Goal: Task Accomplishment & Management: Manage account settings

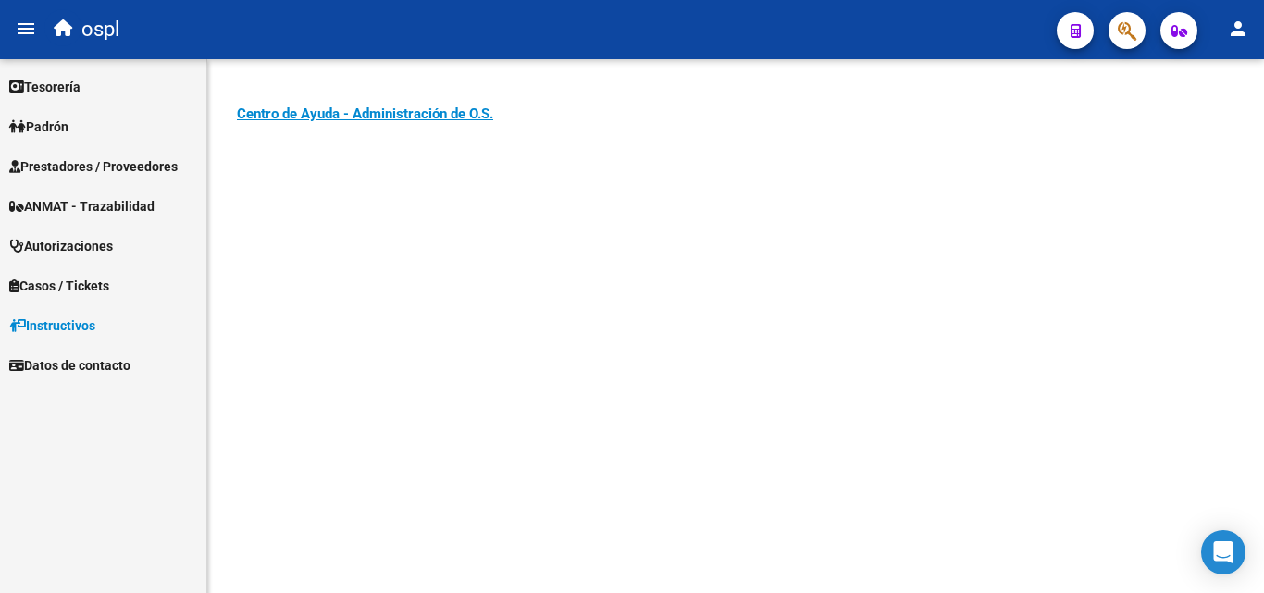
click at [155, 177] on link "Prestadores / Proveedores" at bounding box center [103, 166] width 206 height 40
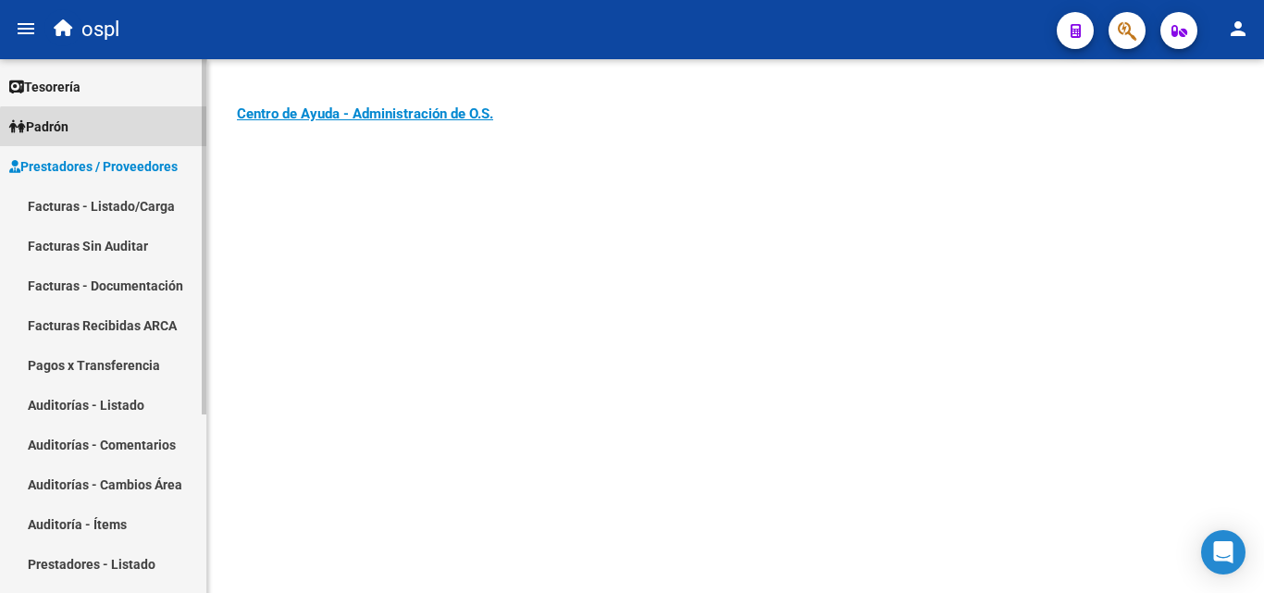
click at [111, 137] on link "Padrón" at bounding box center [103, 126] width 206 height 40
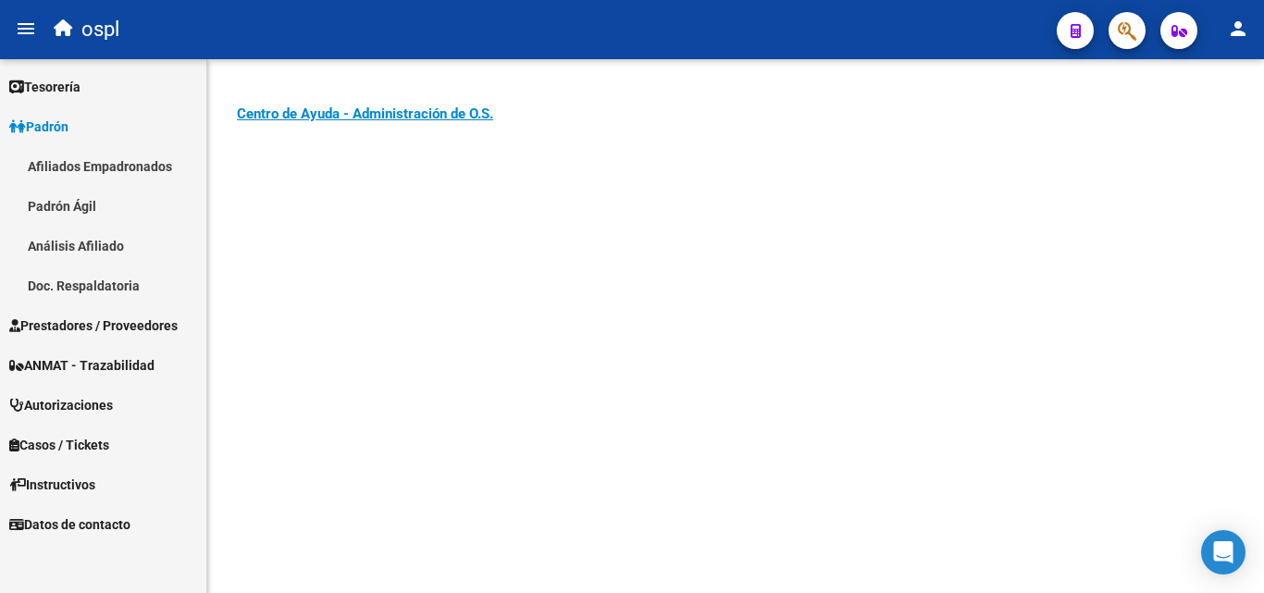
click at [116, 128] on link "Padrón" at bounding box center [103, 126] width 206 height 40
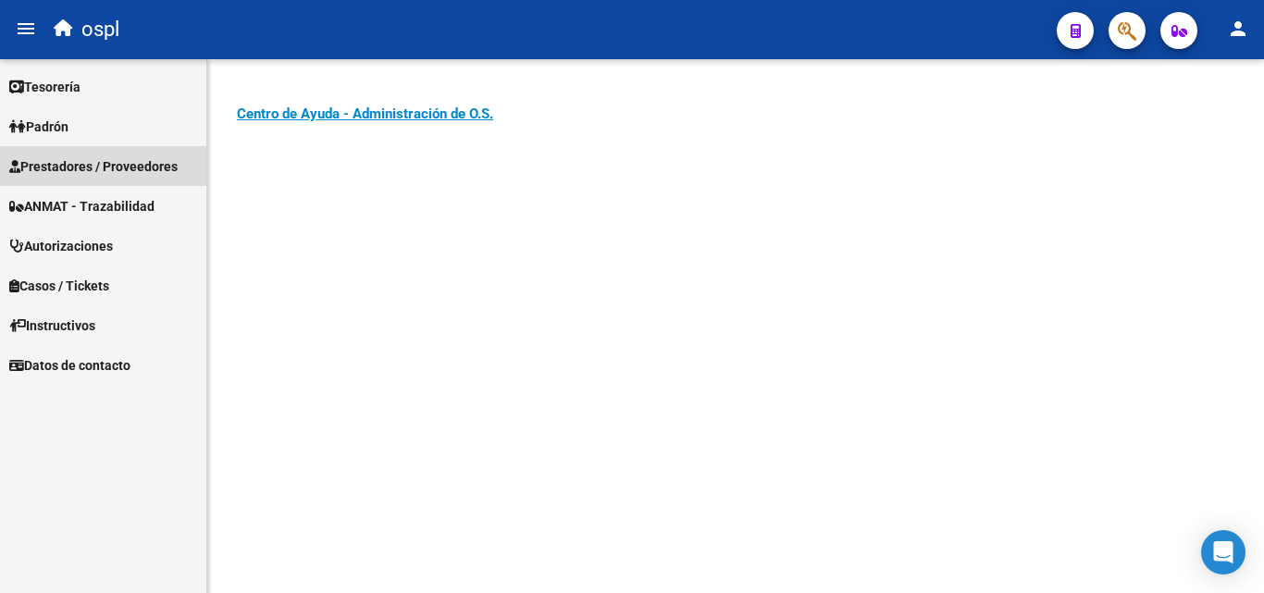
click at [131, 163] on span "Prestadores / Proveedores" at bounding box center [93, 166] width 168 height 20
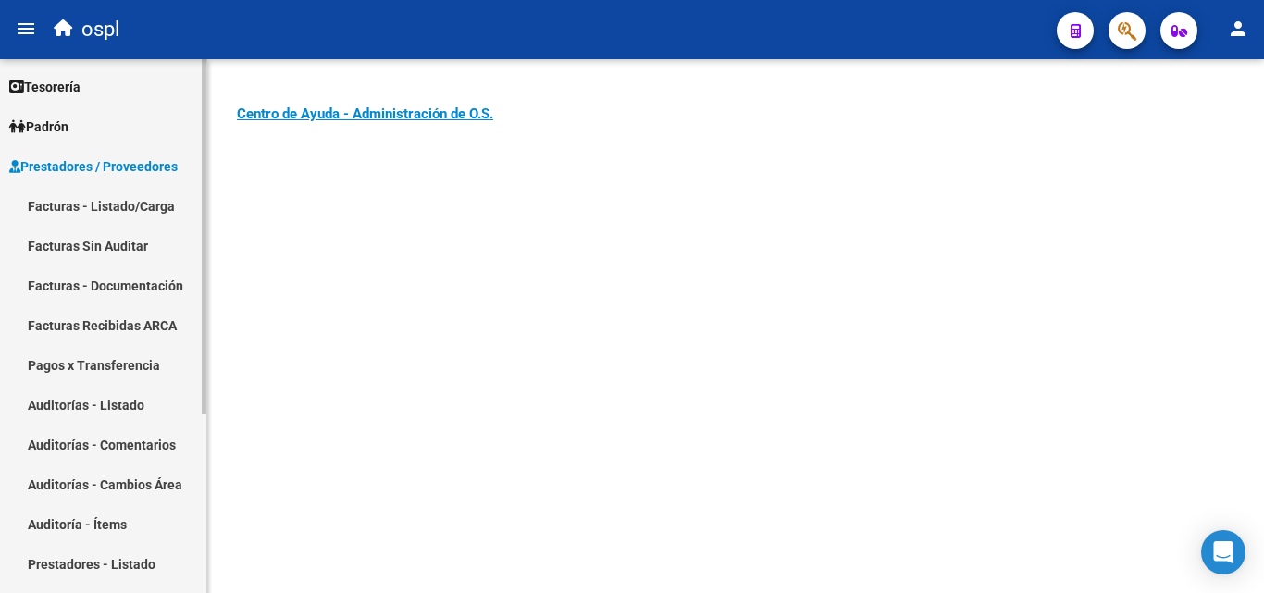
click at [143, 205] on link "Facturas - Listado/Carga" at bounding box center [103, 206] width 206 height 40
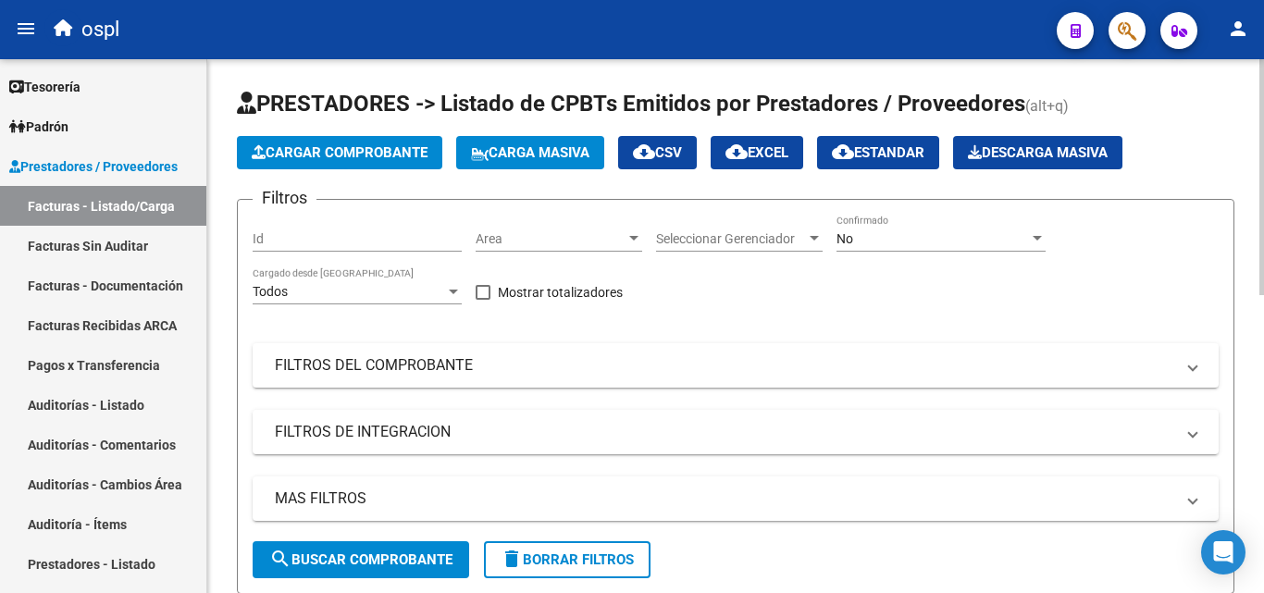
click at [583, 233] on span "Area" at bounding box center [551, 239] width 150 height 16
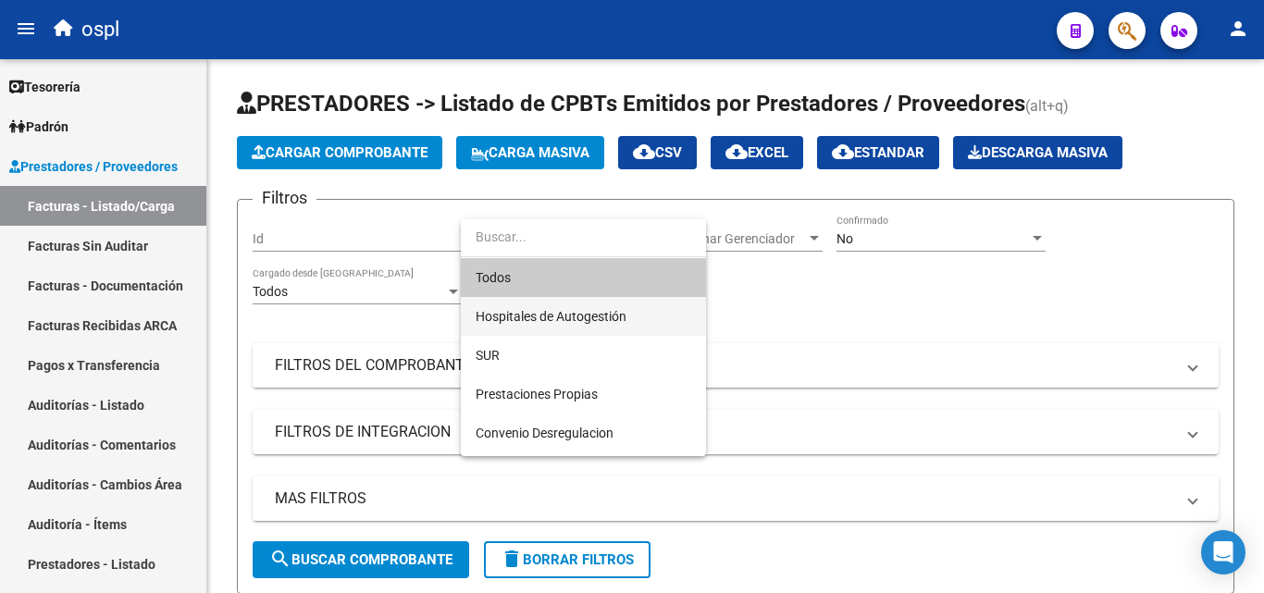
click at [628, 302] on span "Hospitales de Autogestión" at bounding box center [584, 316] width 216 height 39
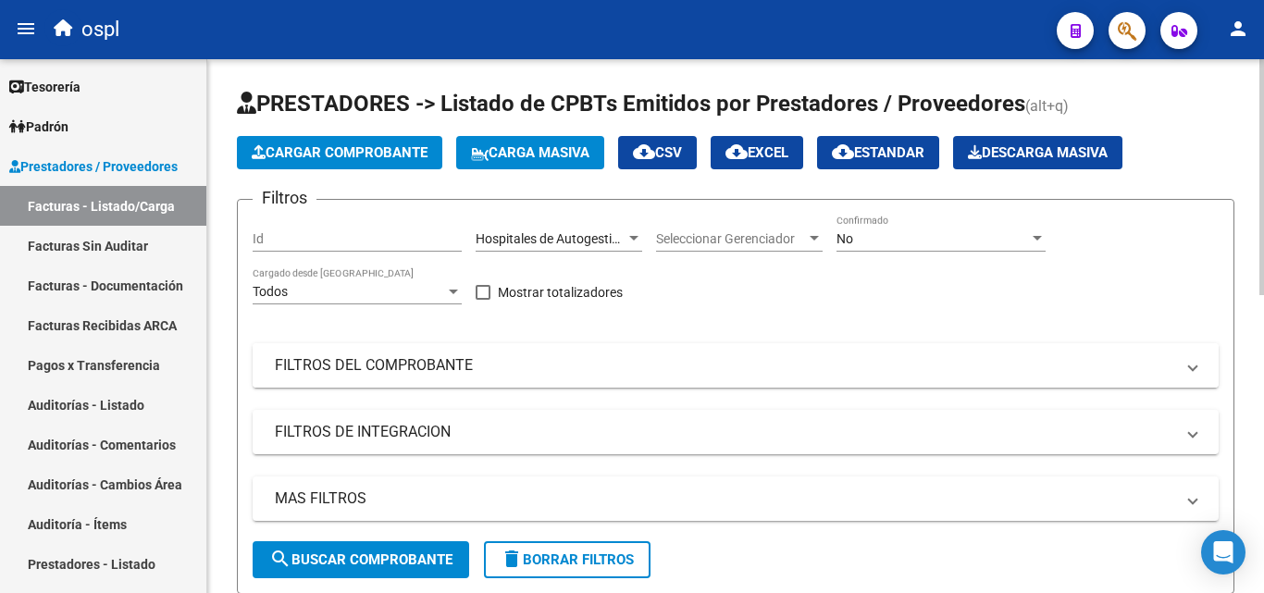
click at [549, 358] on mat-panel-title "FILTROS DEL COMPROBANTE" at bounding box center [724, 365] width 899 height 20
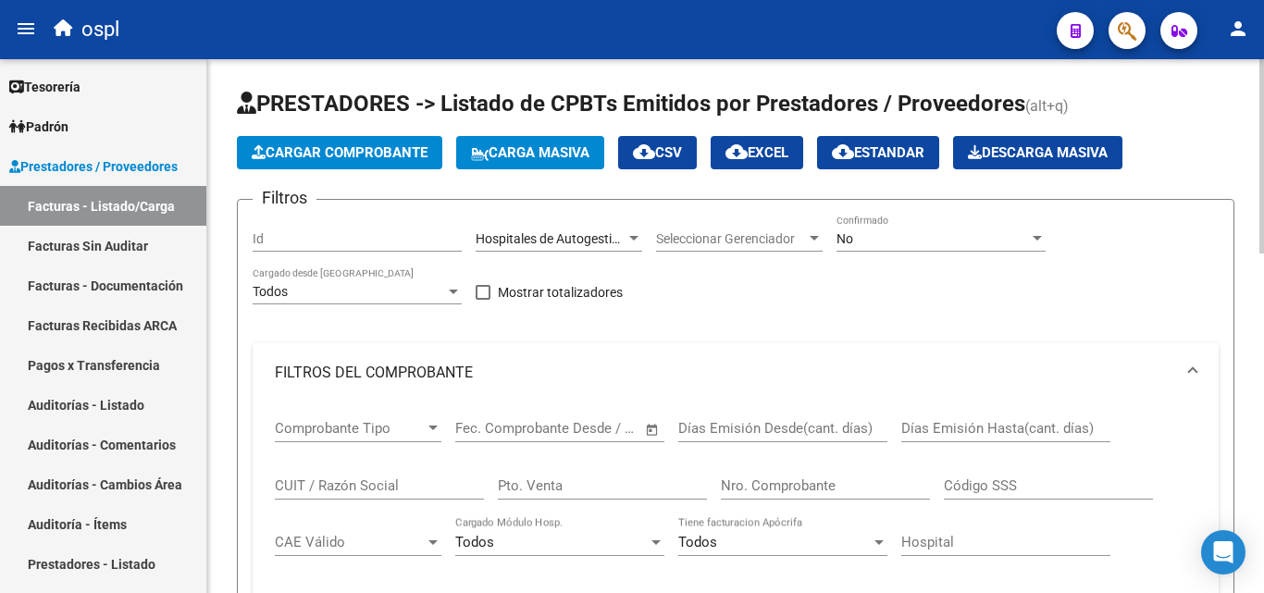
click at [651, 428] on span "Open calendar" at bounding box center [652, 429] width 44 height 44
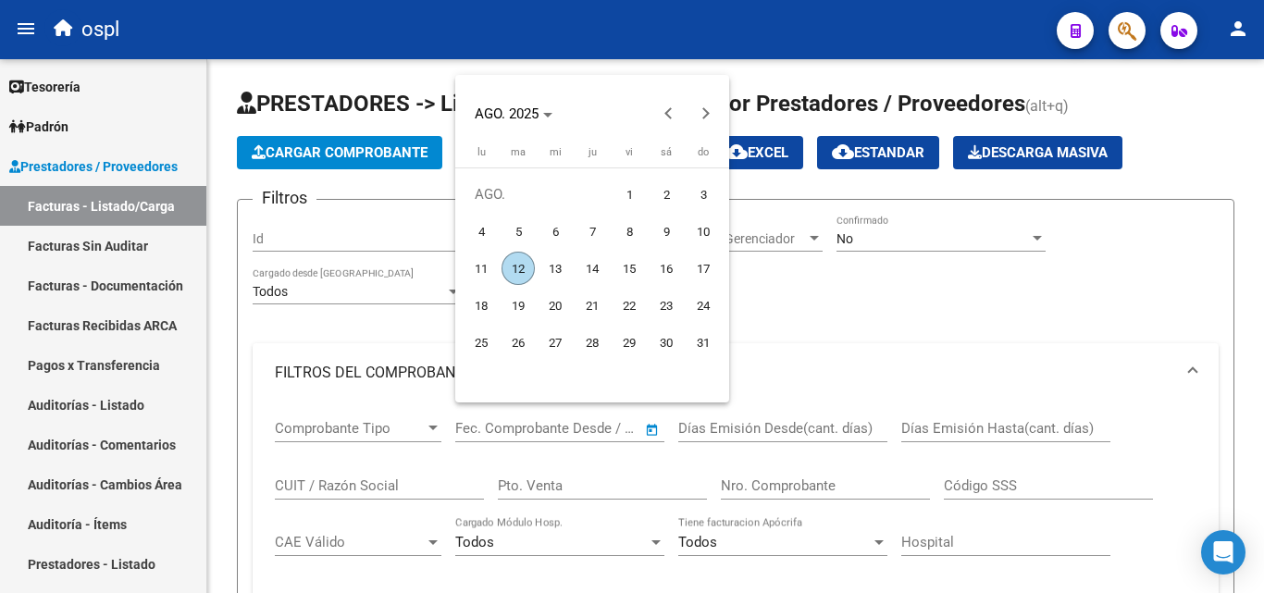
click at [629, 197] on span "1" at bounding box center [629, 194] width 33 height 33
type input "[DATE]"
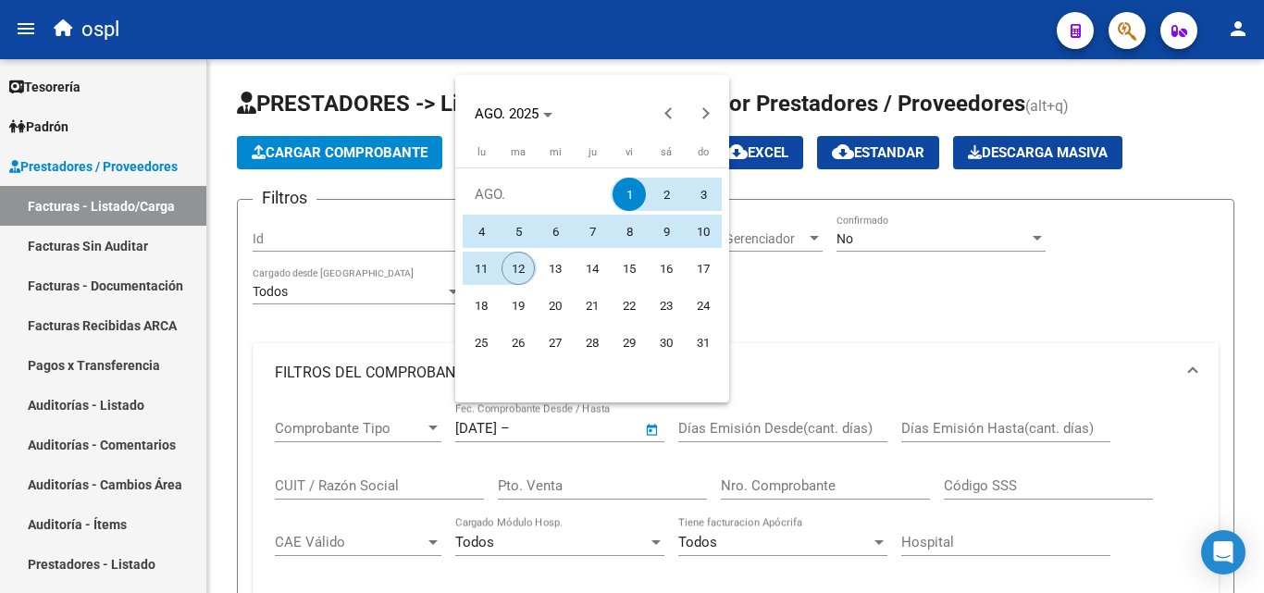
click at [505, 267] on span "12" at bounding box center [518, 268] width 33 height 33
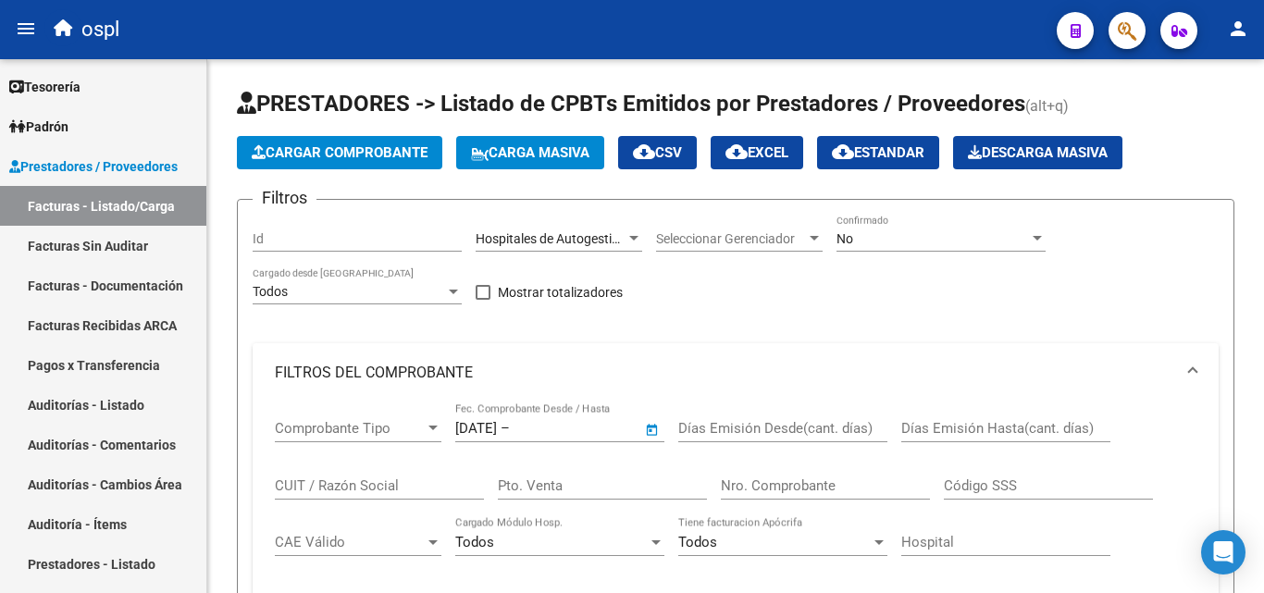
type input "[DATE]"
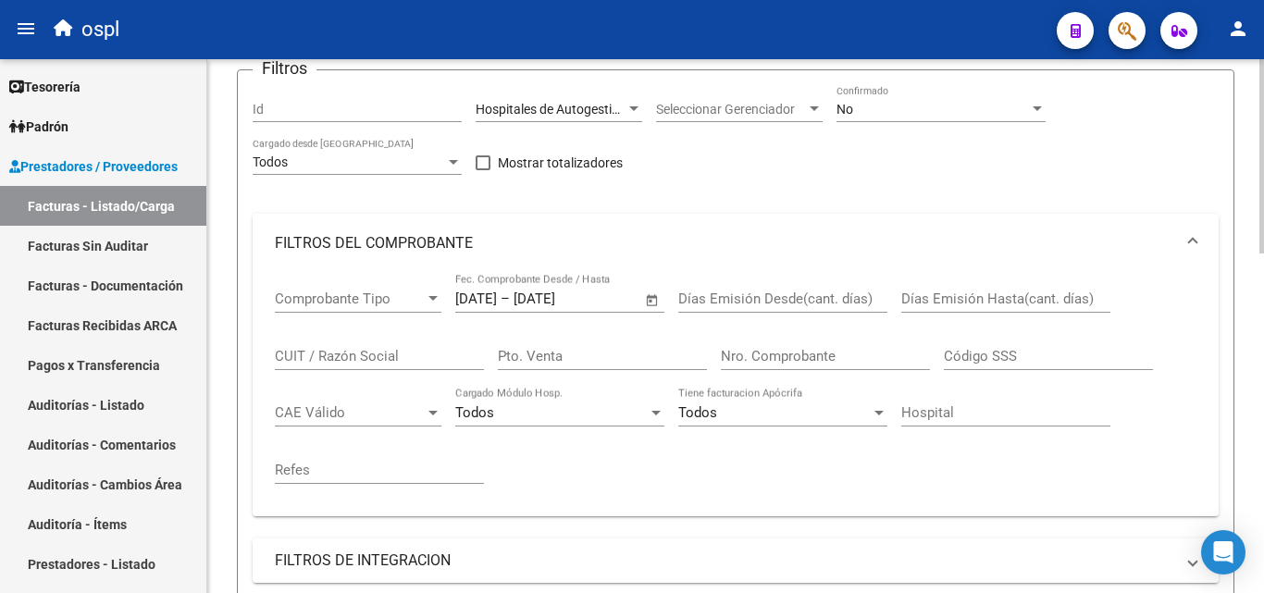
scroll to position [278, 0]
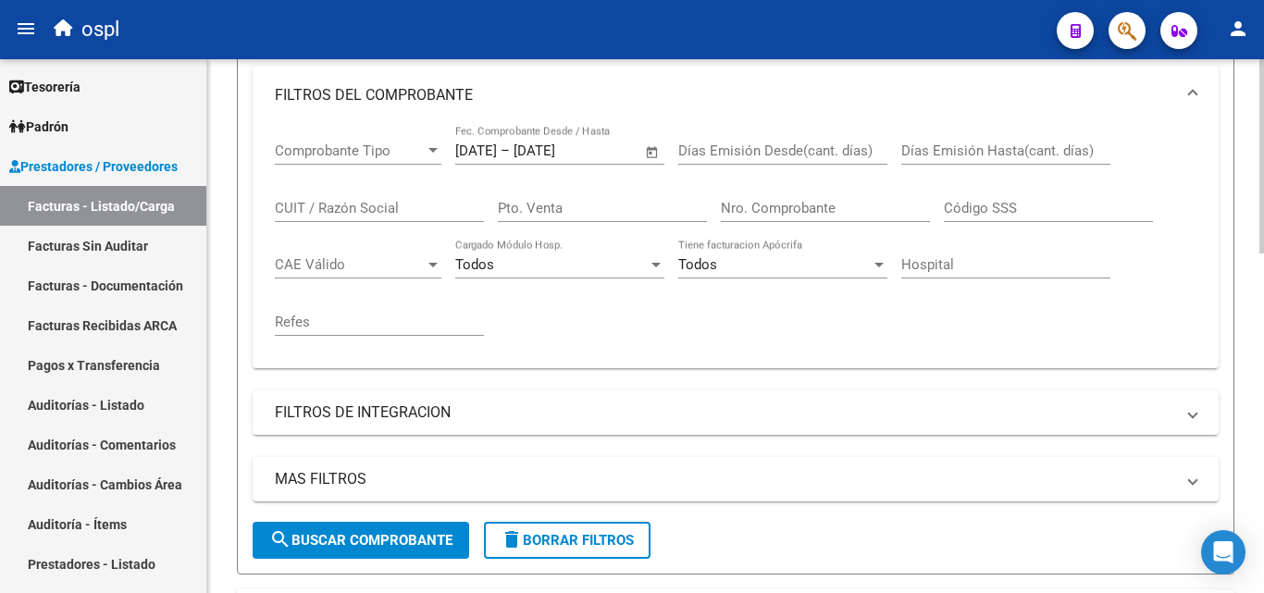
click at [381, 539] on span "search Buscar Comprobante" at bounding box center [360, 540] width 183 height 17
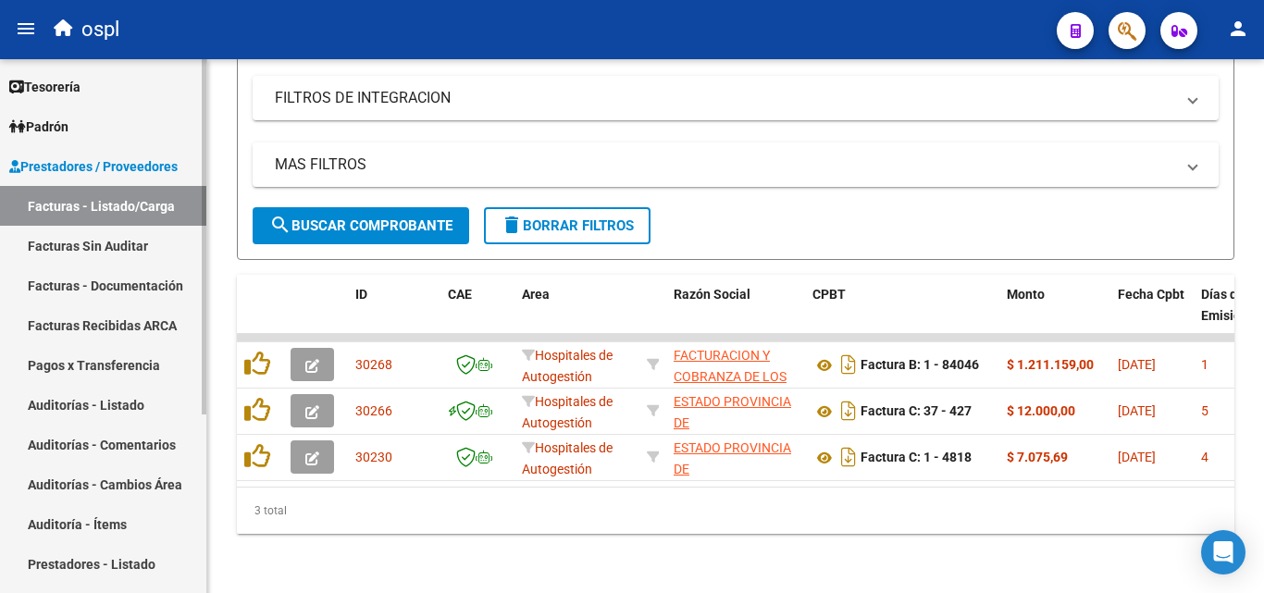
click at [99, 220] on link "Facturas - Listado/Carga" at bounding box center [103, 206] width 206 height 40
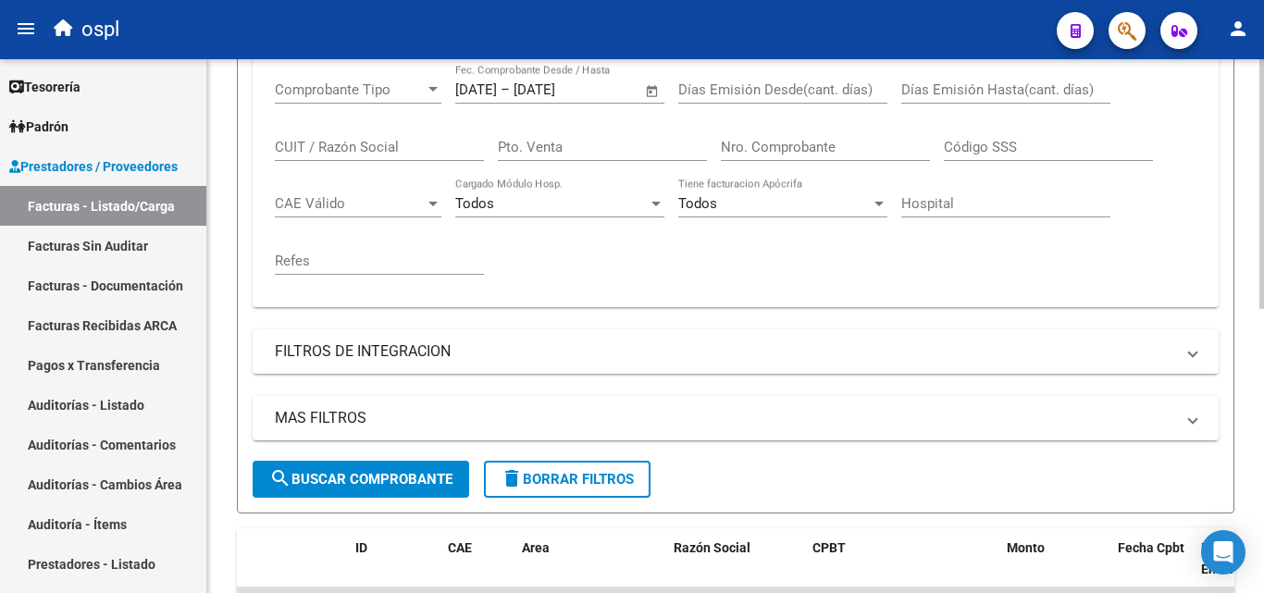
scroll to position [329, 0]
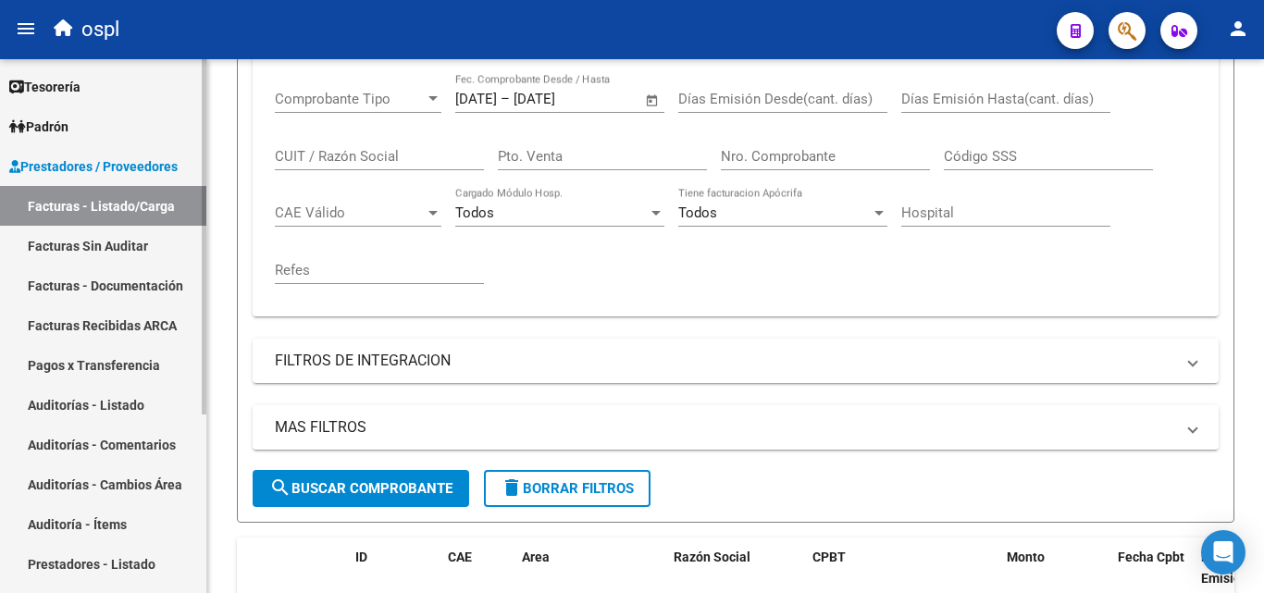
click at [123, 243] on link "Facturas Sin Auditar" at bounding box center [103, 246] width 206 height 40
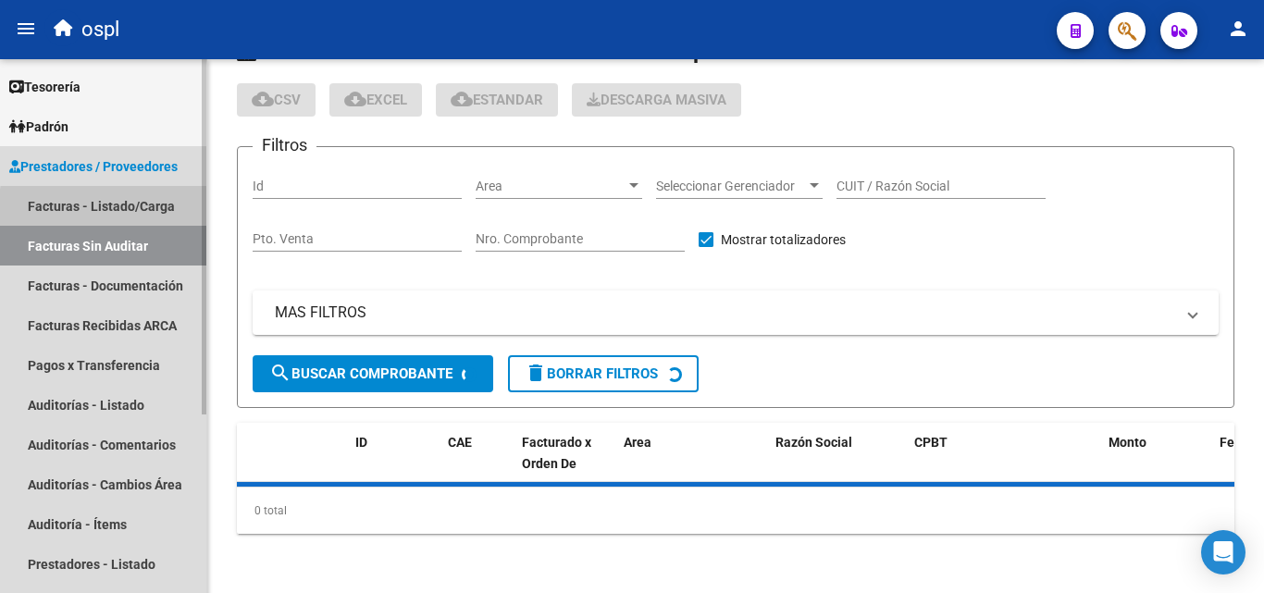
click at [139, 211] on link "Facturas - Listado/Carga" at bounding box center [103, 206] width 206 height 40
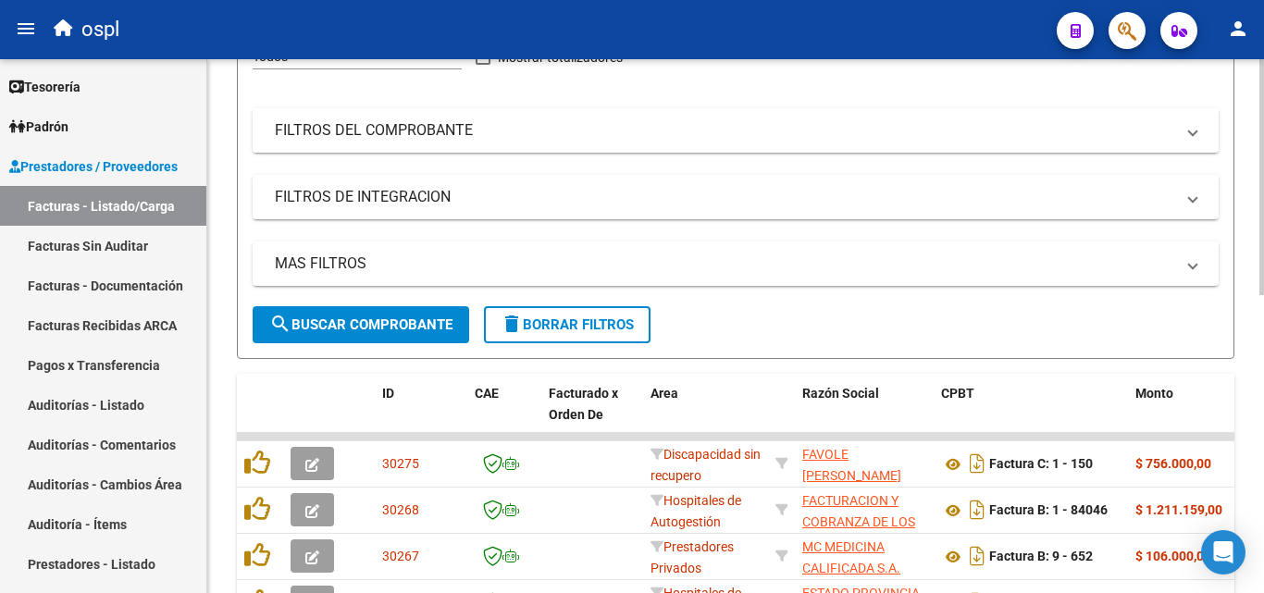
scroll to position [52, 0]
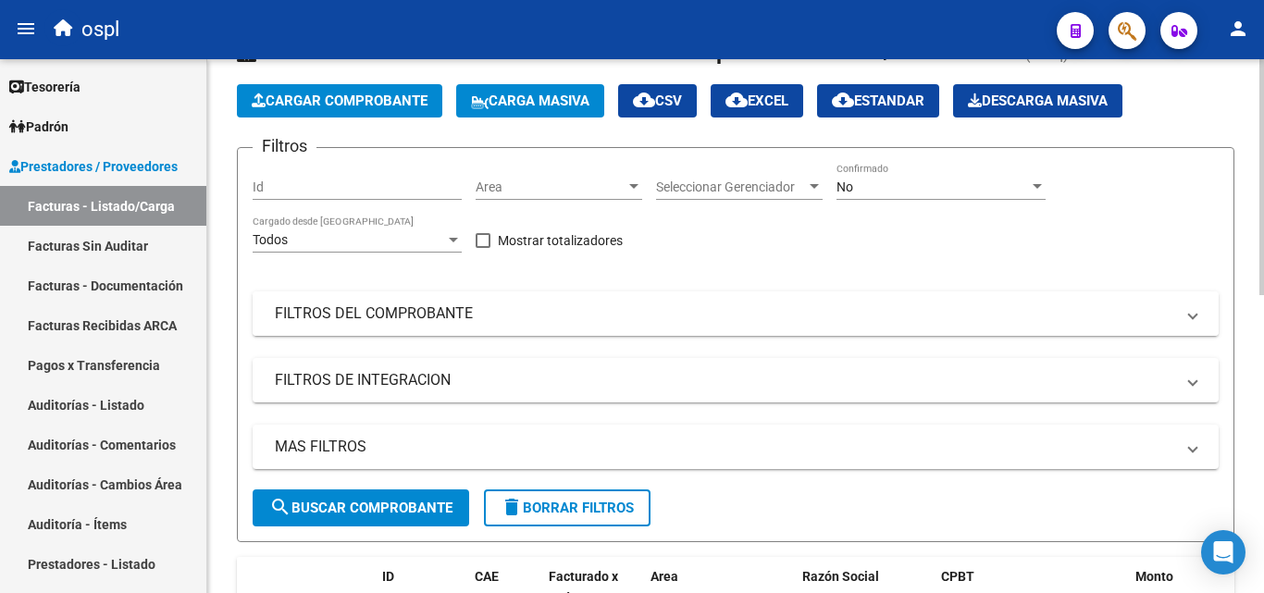
click at [472, 324] on mat-expansion-panel-header "FILTROS DEL COMPROBANTE" at bounding box center [736, 313] width 966 height 44
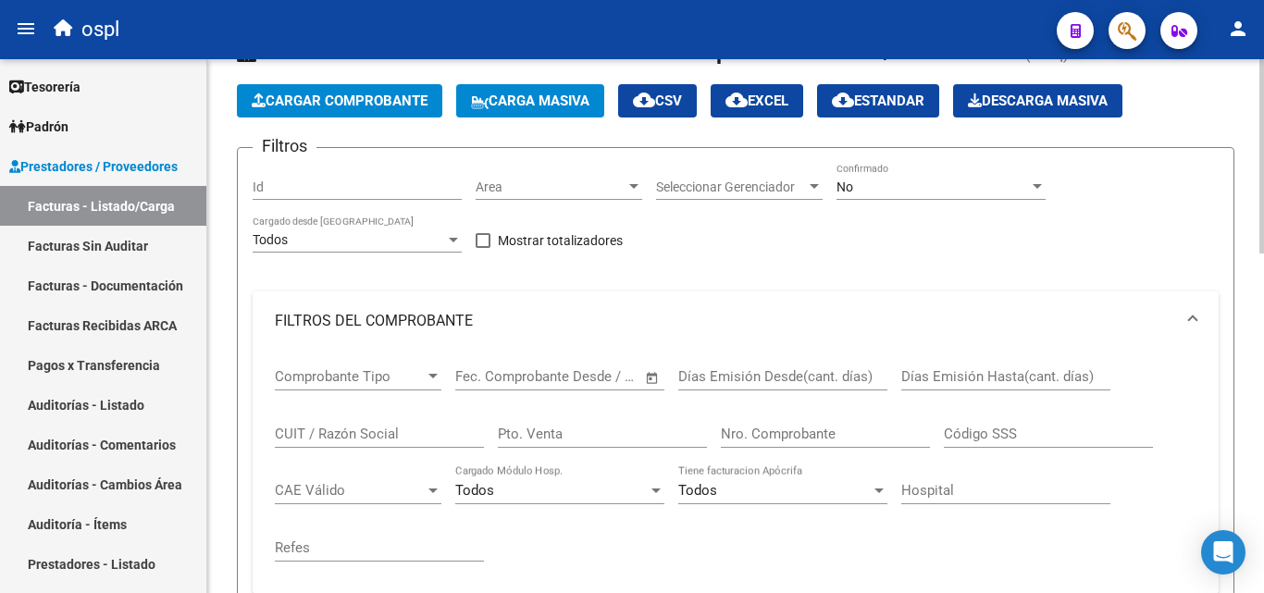
click at [399, 438] on input "CUIT / Razón Social" at bounding box center [379, 434] width 209 height 17
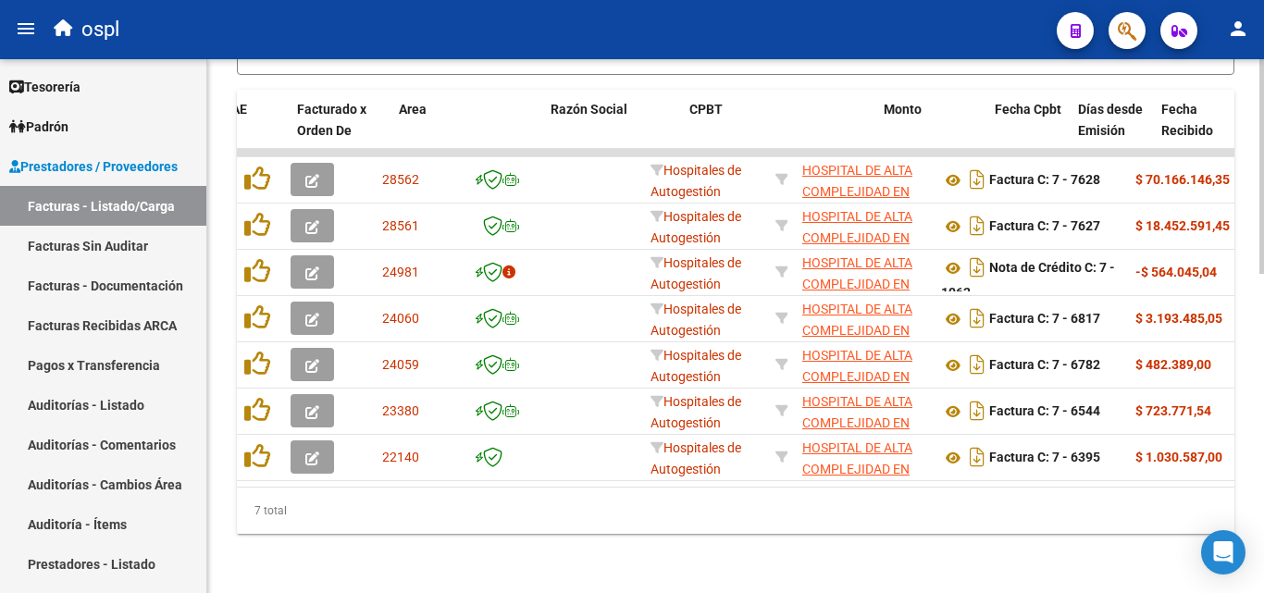
scroll to position [0, 284]
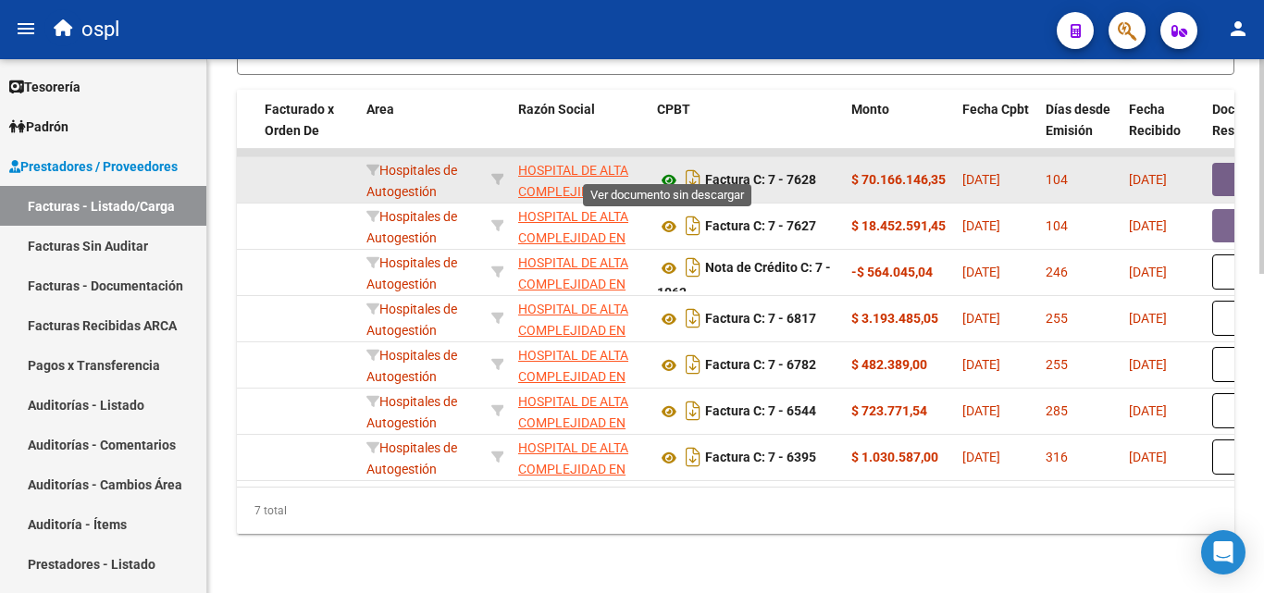
type input "cruce"
click at [674, 169] on icon at bounding box center [669, 180] width 24 height 22
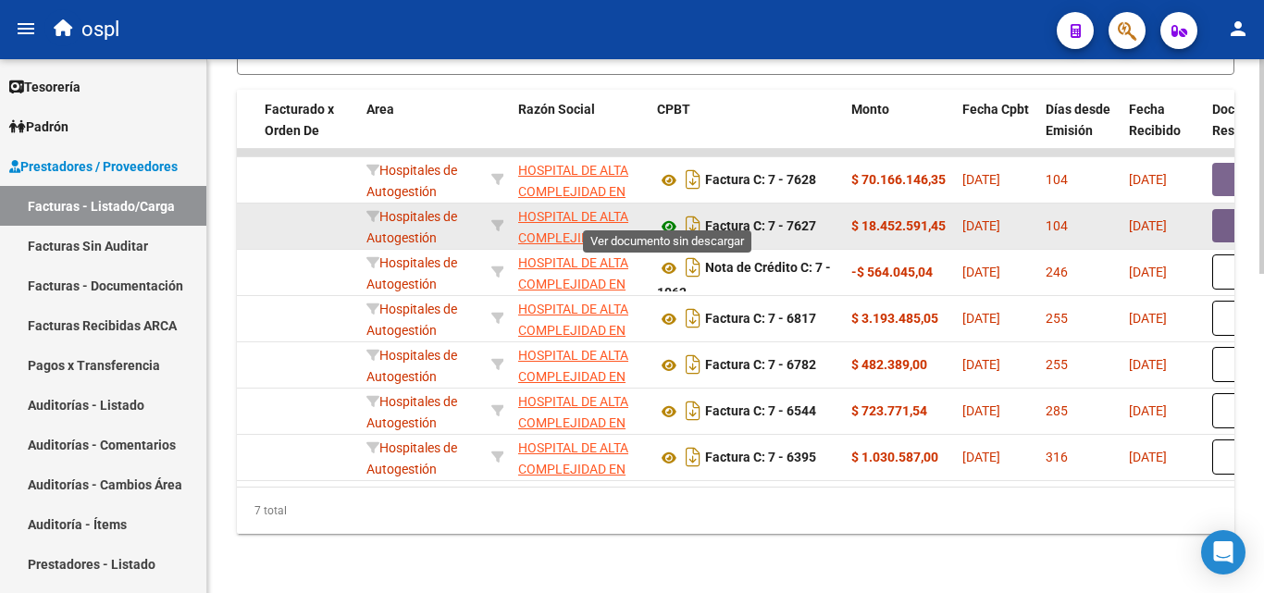
click at [675, 216] on icon at bounding box center [669, 227] width 24 height 22
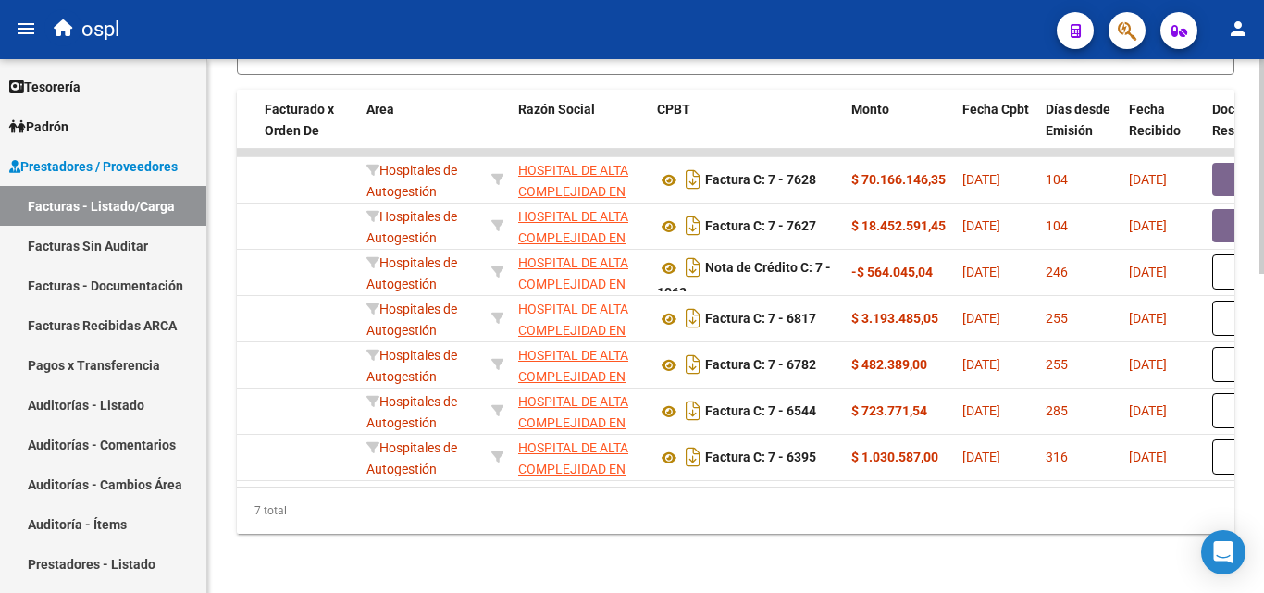
scroll to position [0, 0]
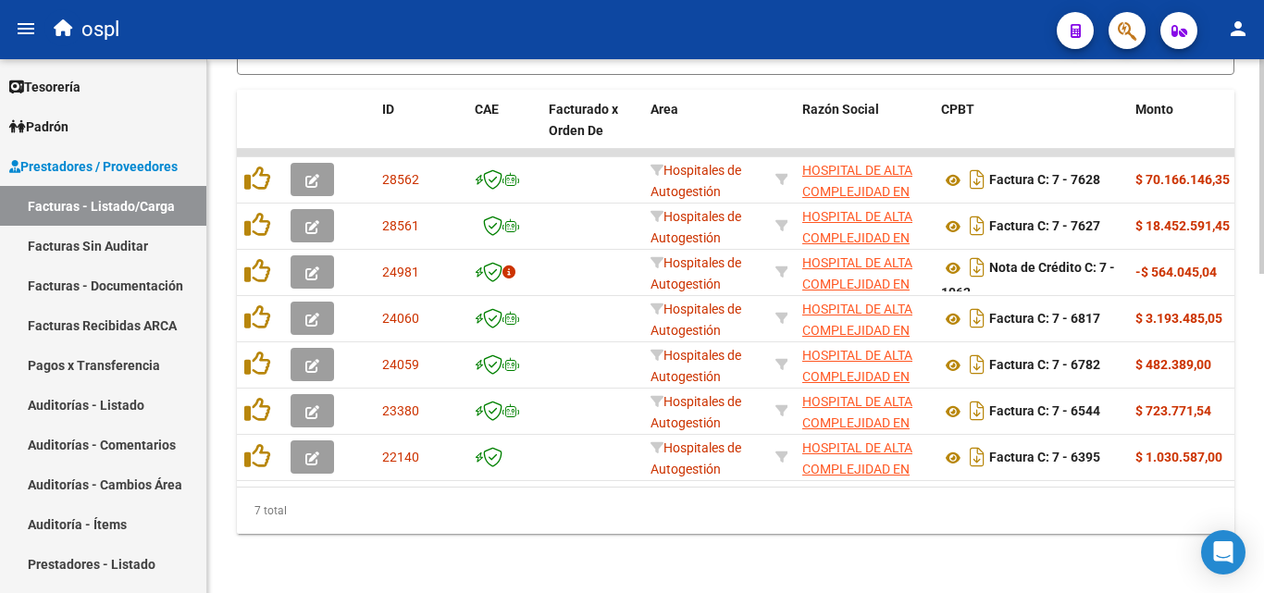
click at [247, 525] on div "7 total" at bounding box center [736, 511] width 998 height 46
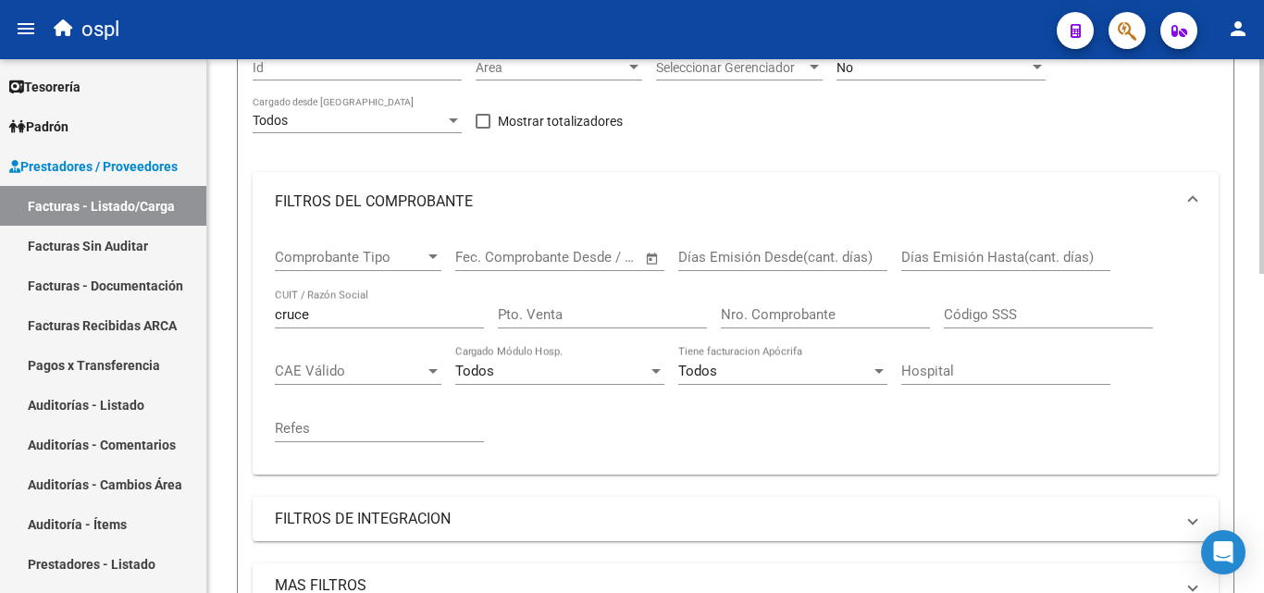
scroll to position [52, 0]
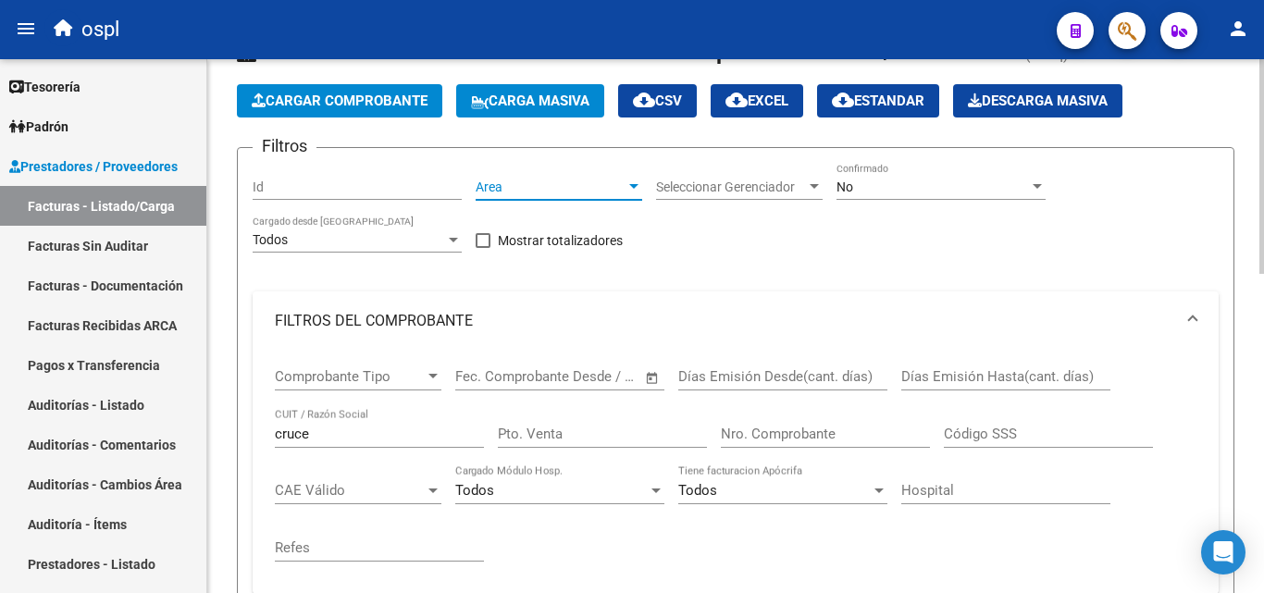
click at [612, 180] on span "Area" at bounding box center [551, 188] width 150 height 16
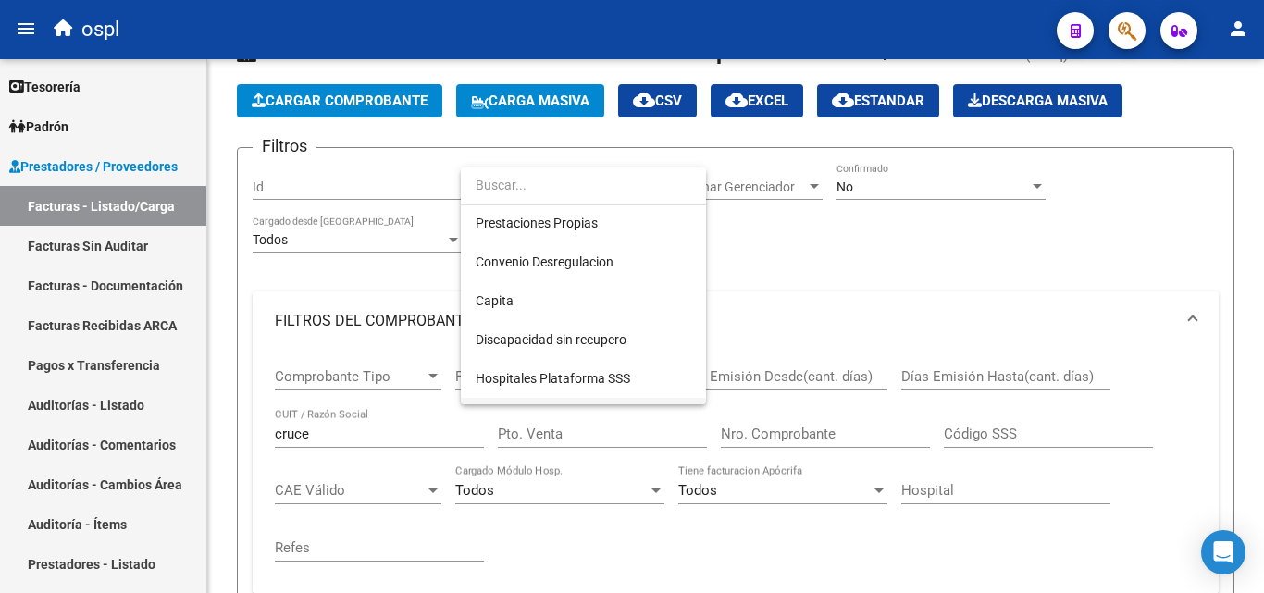
scroll to position [229, 0]
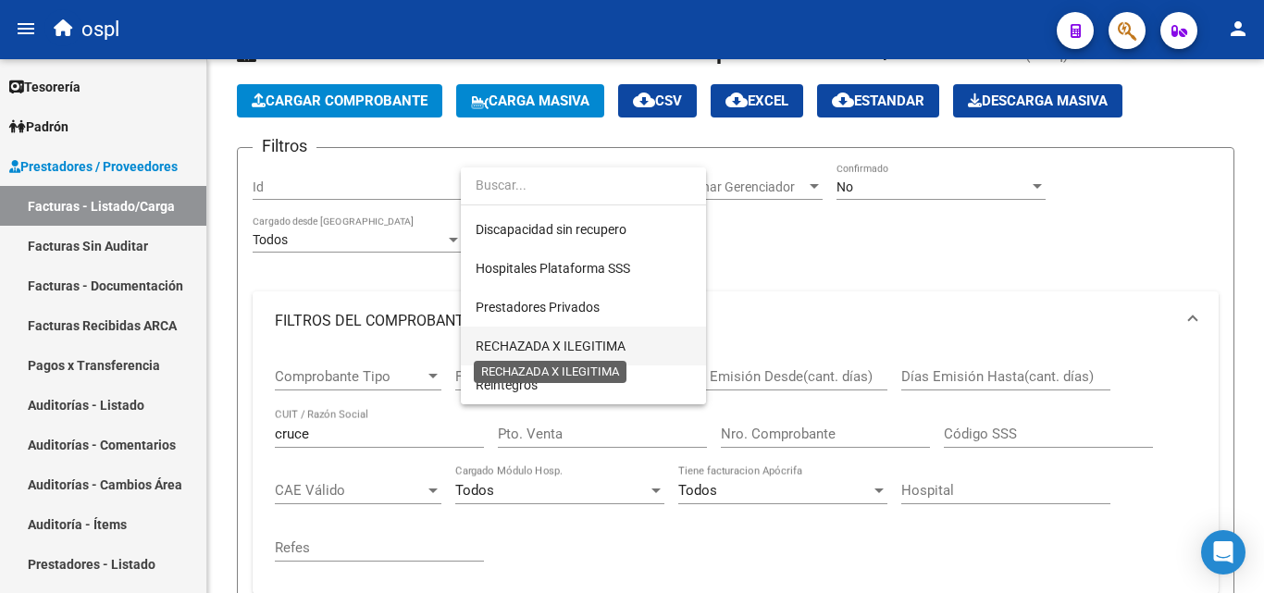
click at [581, 343] on span "RECHAZADA X ILEGITIMA" at bounding box center [551, 346] width 150 height 15
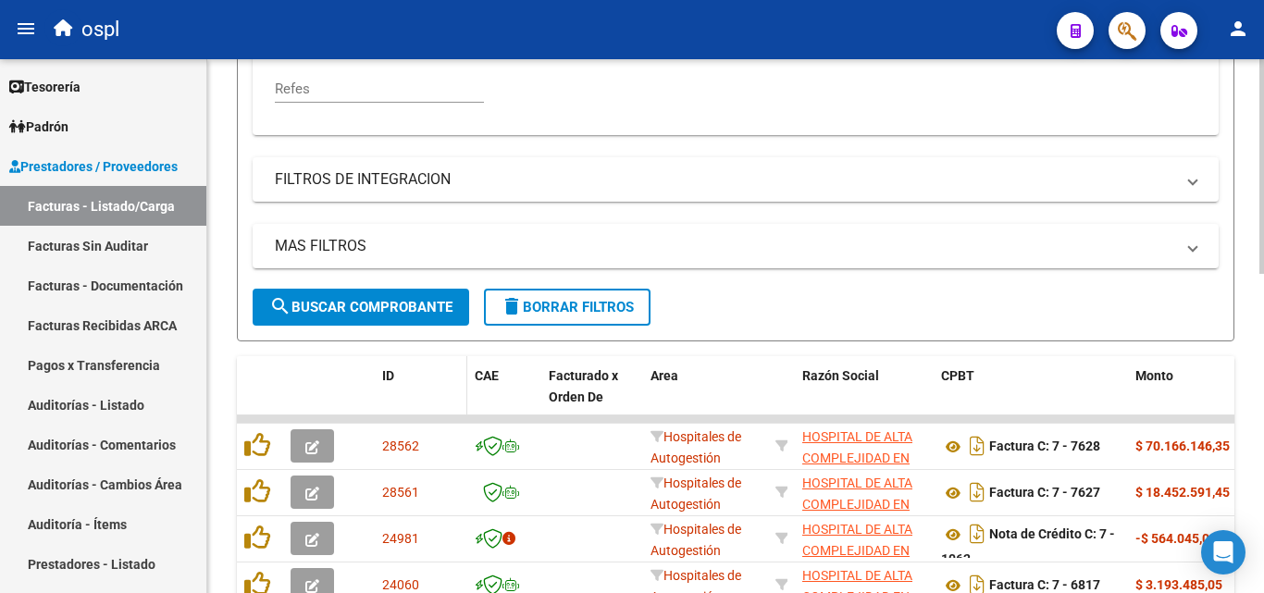
scroll to position [515, 0]
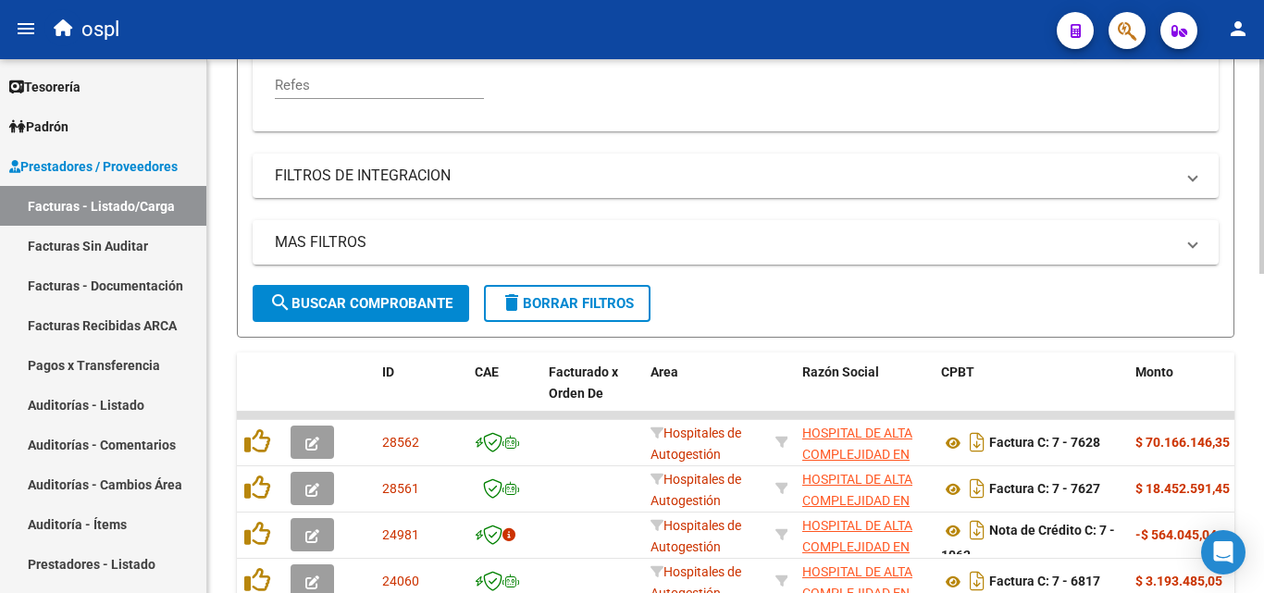
click at [437, 310] on span "search Buscar Comprobante" at bounding box center [360, 303] width 183 height 17
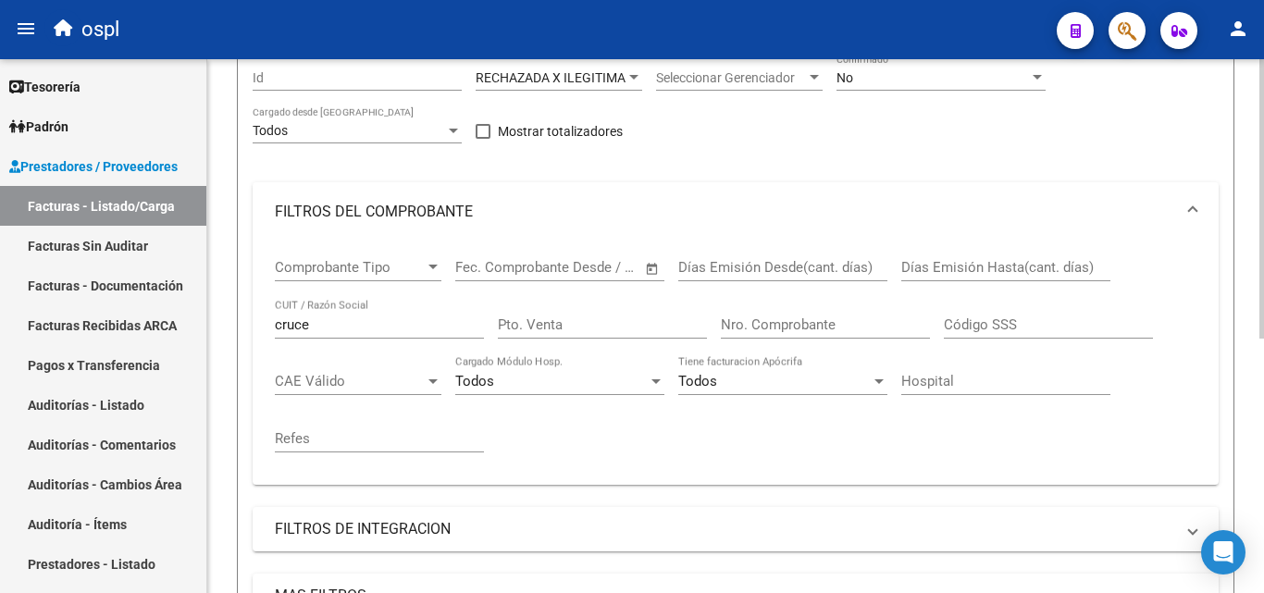
scroll to position [116, 0]
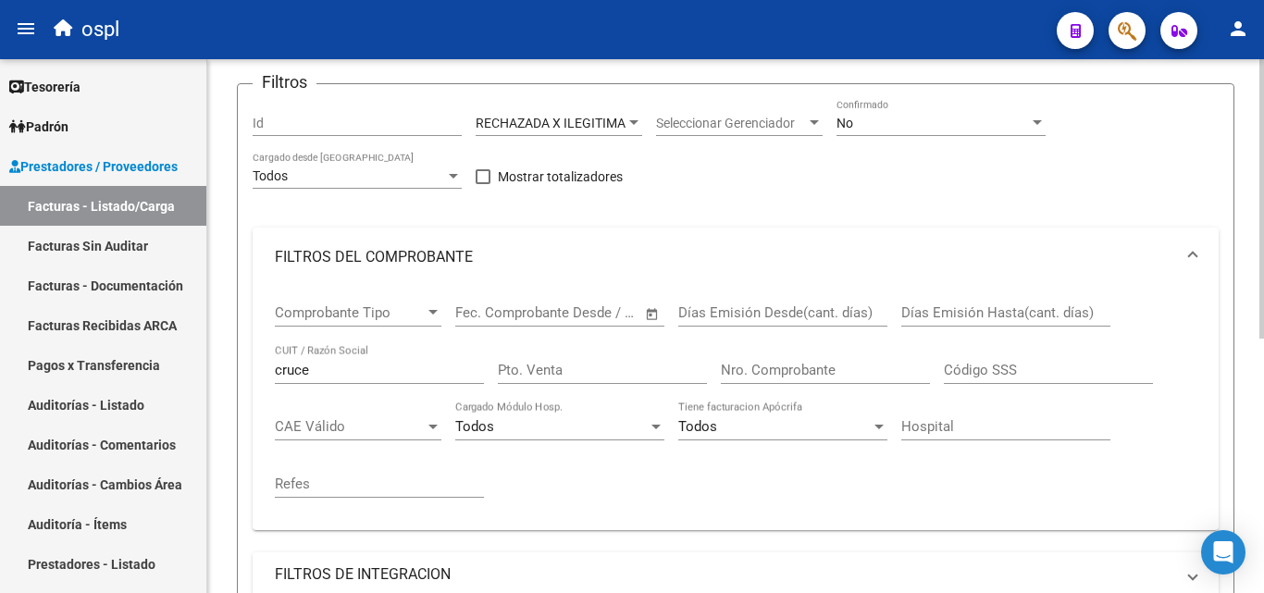
click at [870, 127] on div "No" at bounding box center [933, 124] width 192 height 16
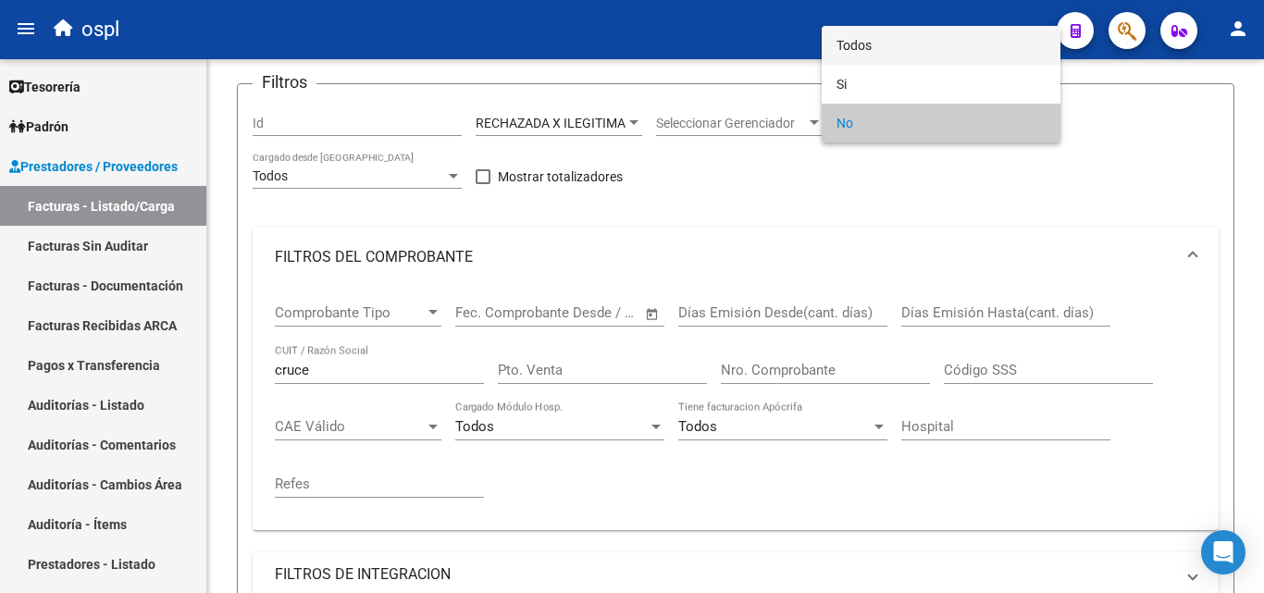
click at [861, 39] on span "Todos" at bounding box center [941, 45] width 209 height 39
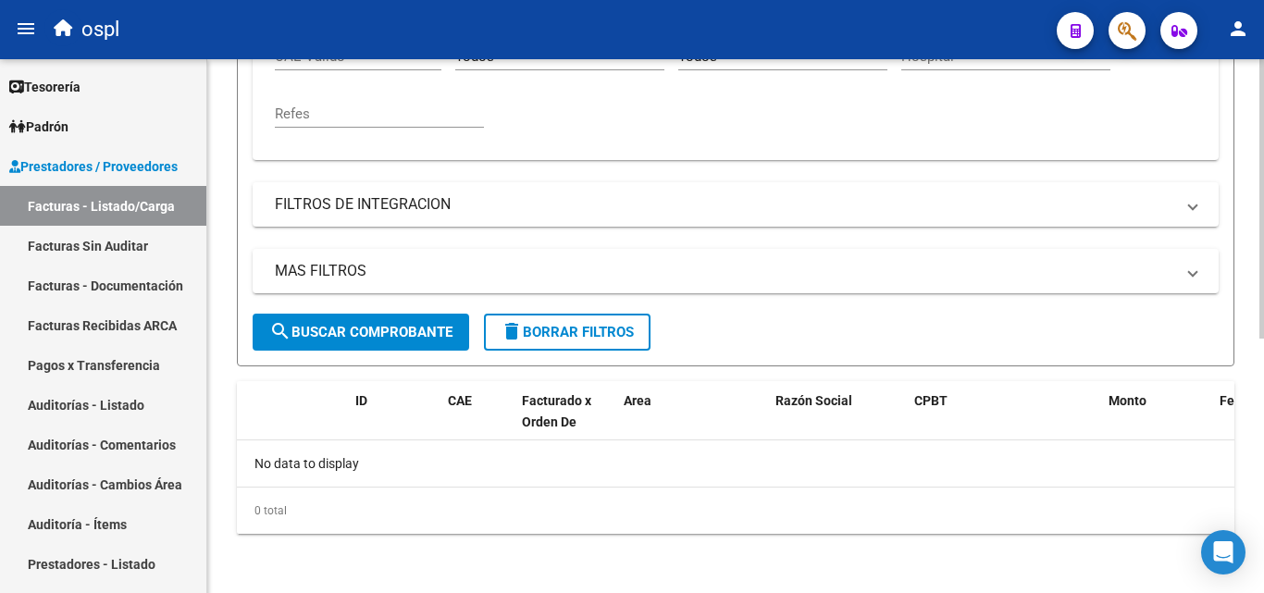
click at [449, 330] on span "search Buscar Comprobante" at bounding box center [360, 332] width 183 height 17
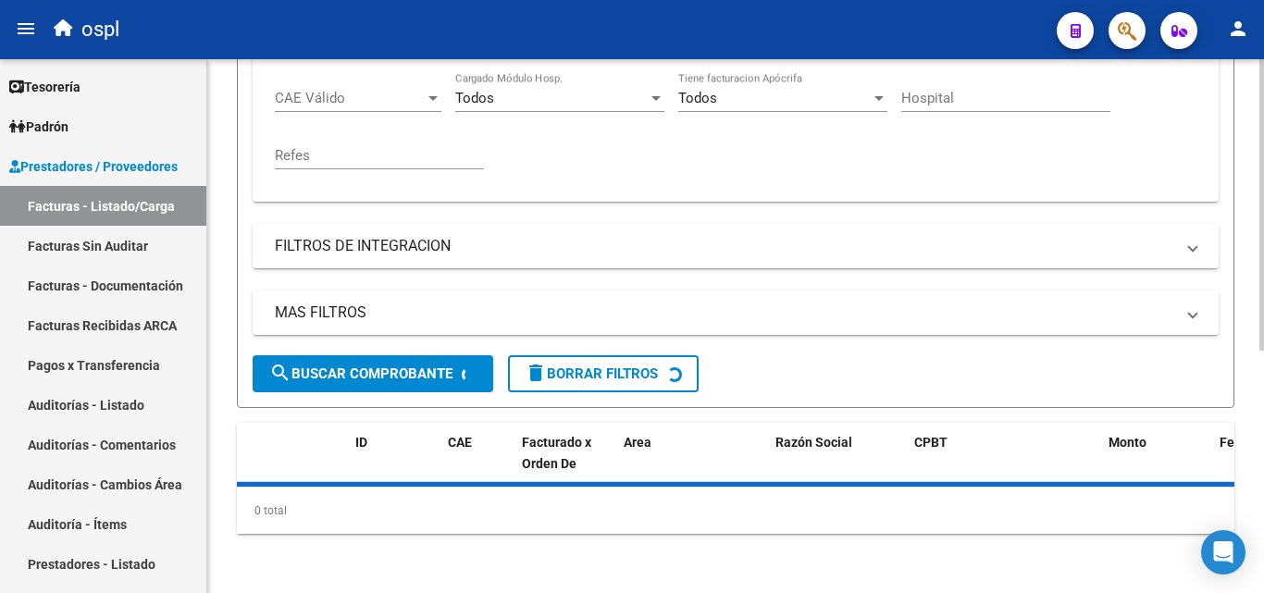
scroll to position [486, 0]
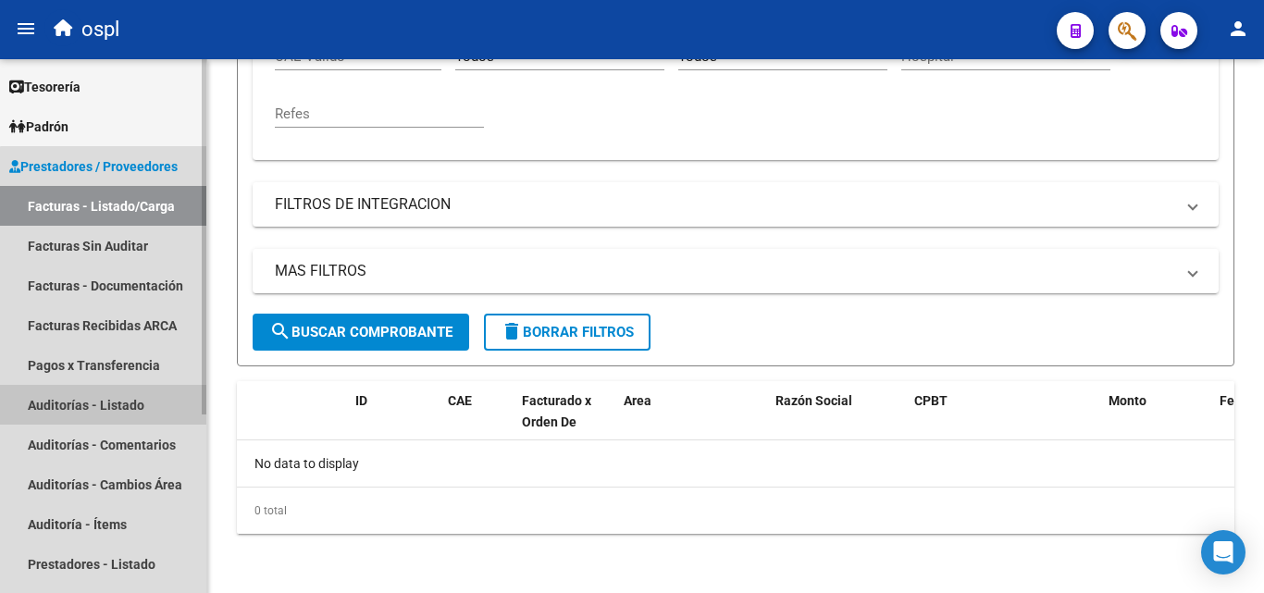
click at [139, 415] on link "Auditorías - Listado" at bounding box center [103, 405] width 206 height 40
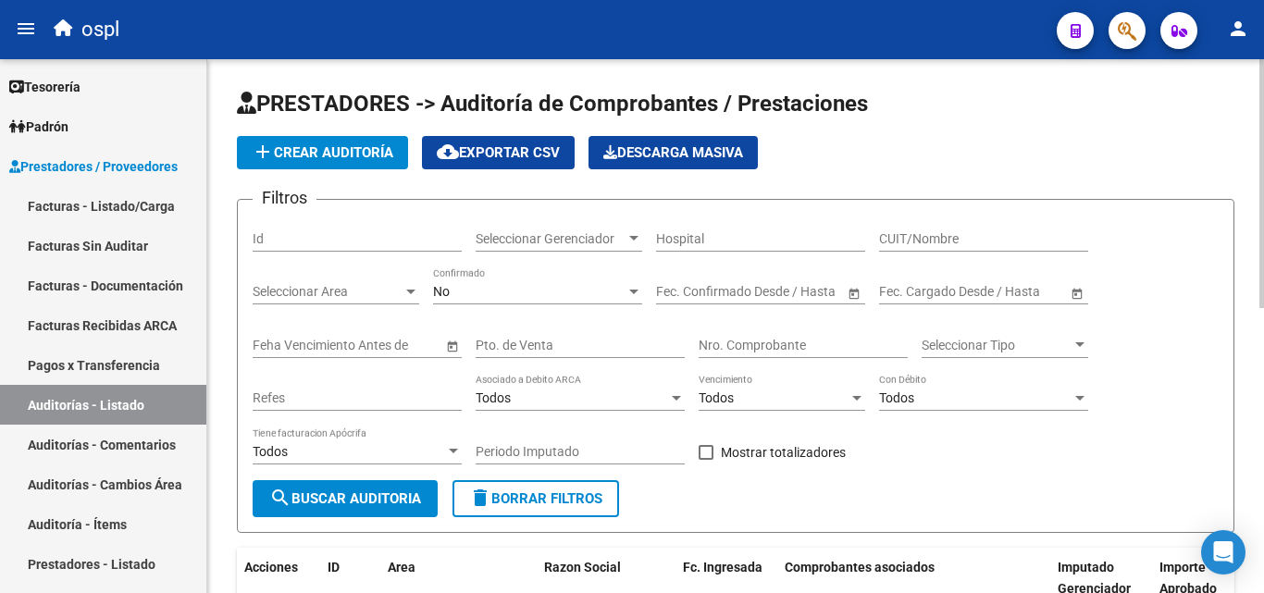
click at [403, 284] on div at bounding box center [411, 291] width 17 height 15
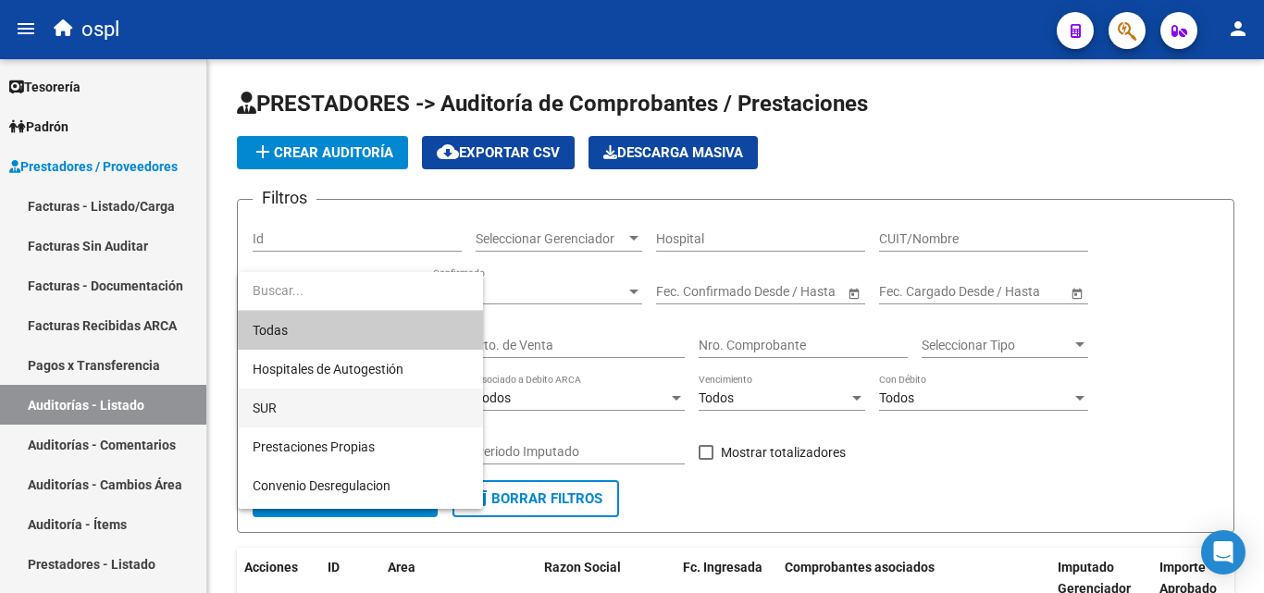
scroll to position [229, 0]
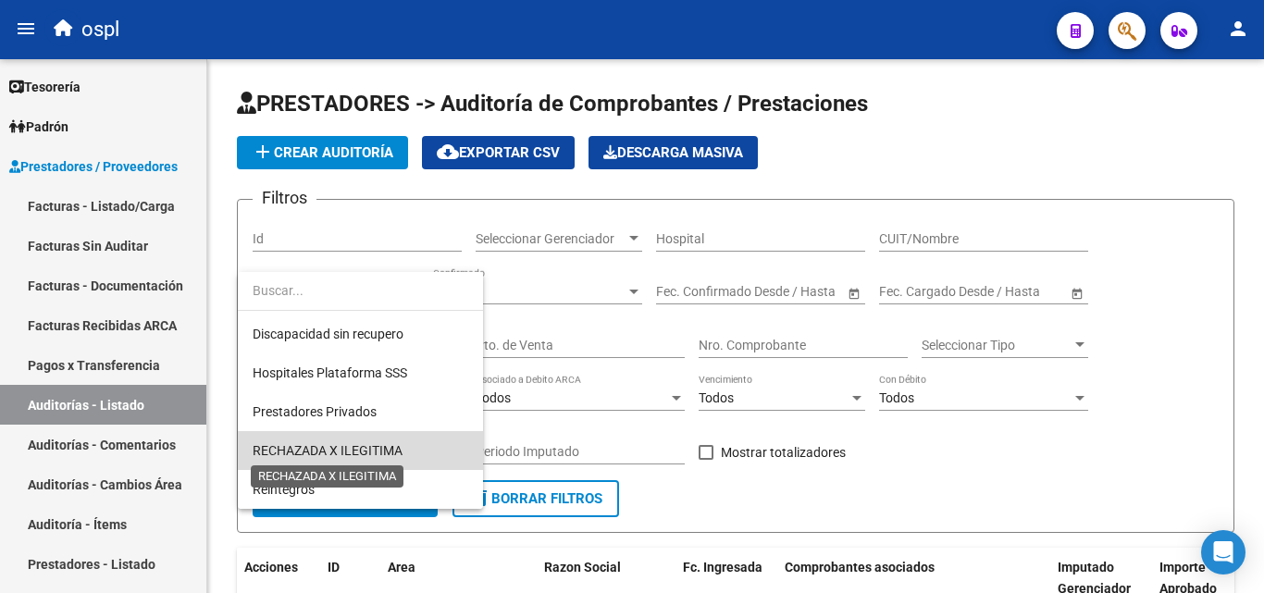
click at [372, 444] on span "RECHAZADA X ILEGITIMA" at bounding box center [328, 450] width 150 height 15
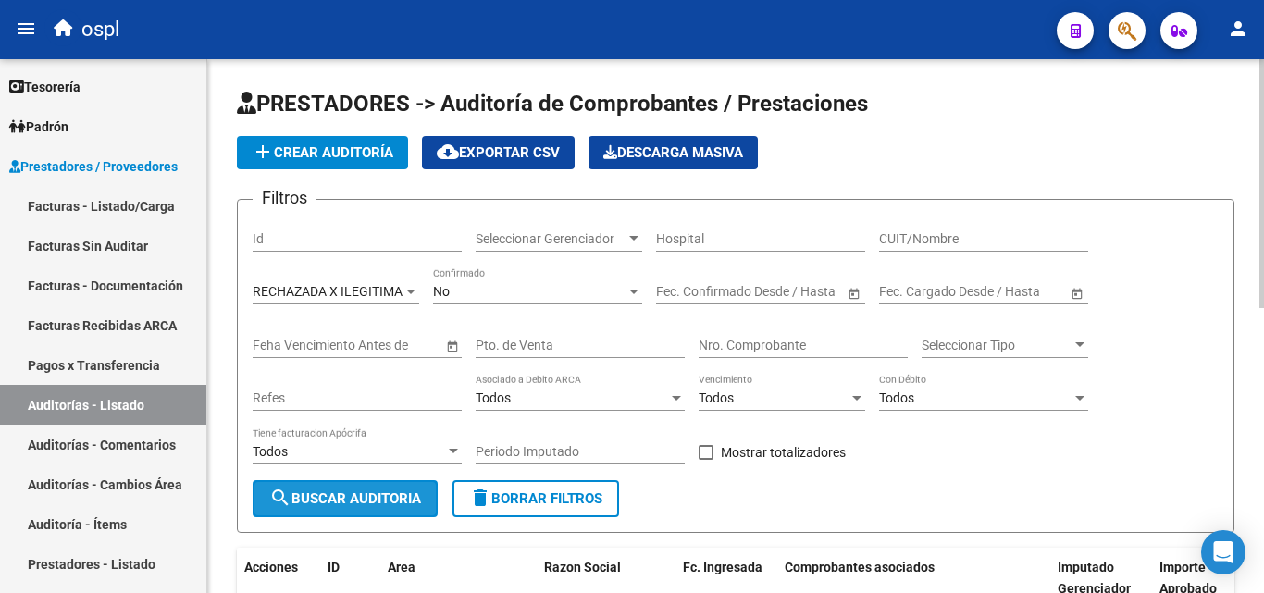
click at [359, 500] on span "search Buscar Auditoria" at bounding box center [345, 498] width 152 height 17
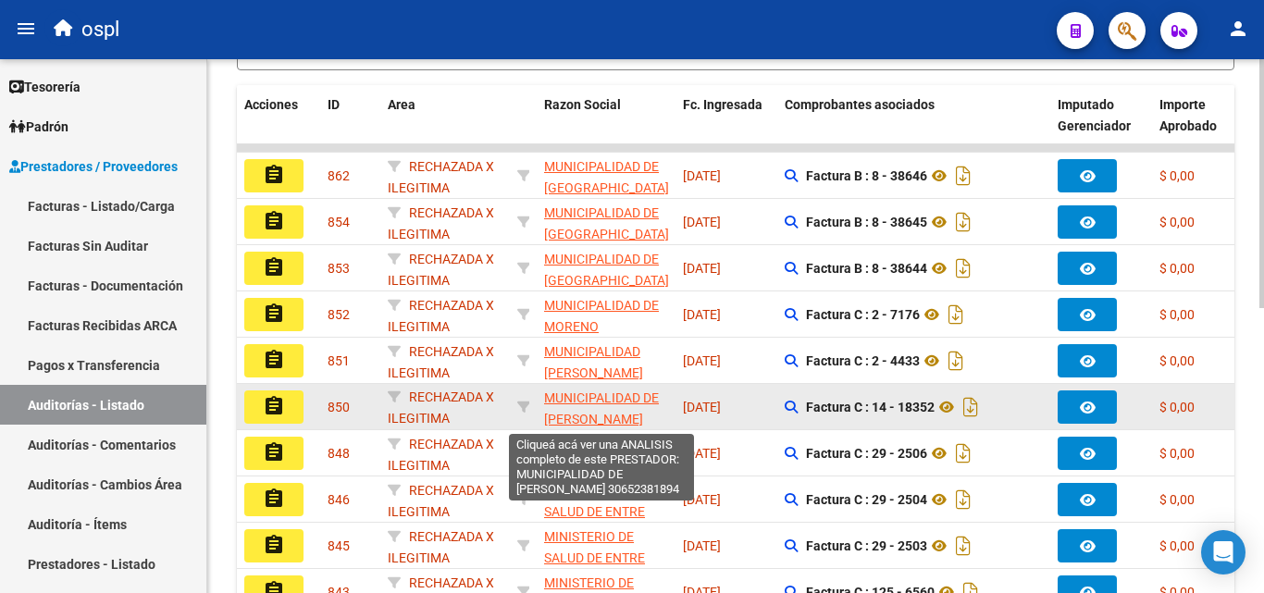
scroll to position [24, 0]
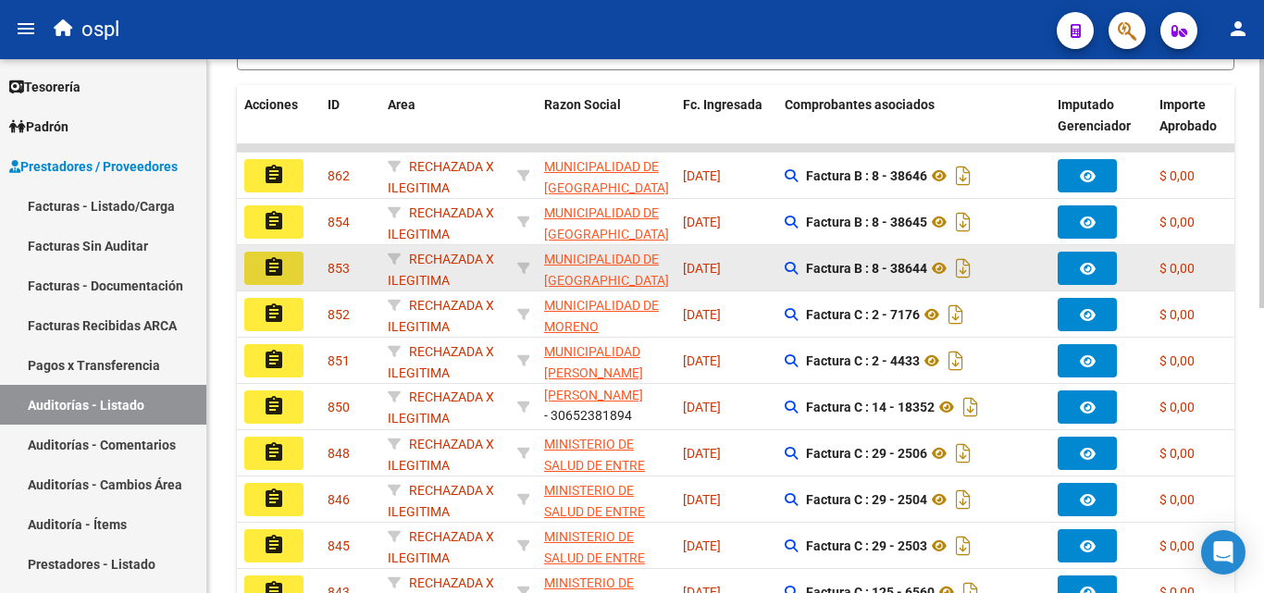
click at [295, 271] on button "assignment" at bounding box center [273, 268] width 59 height 33
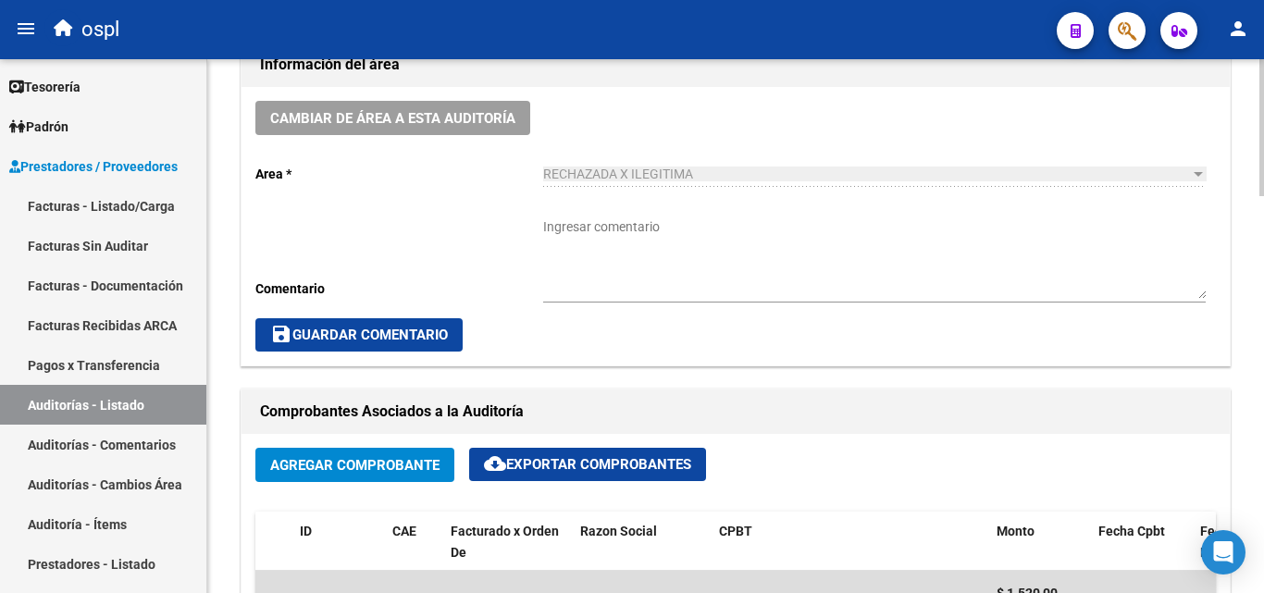
scroll to position [740, 0]
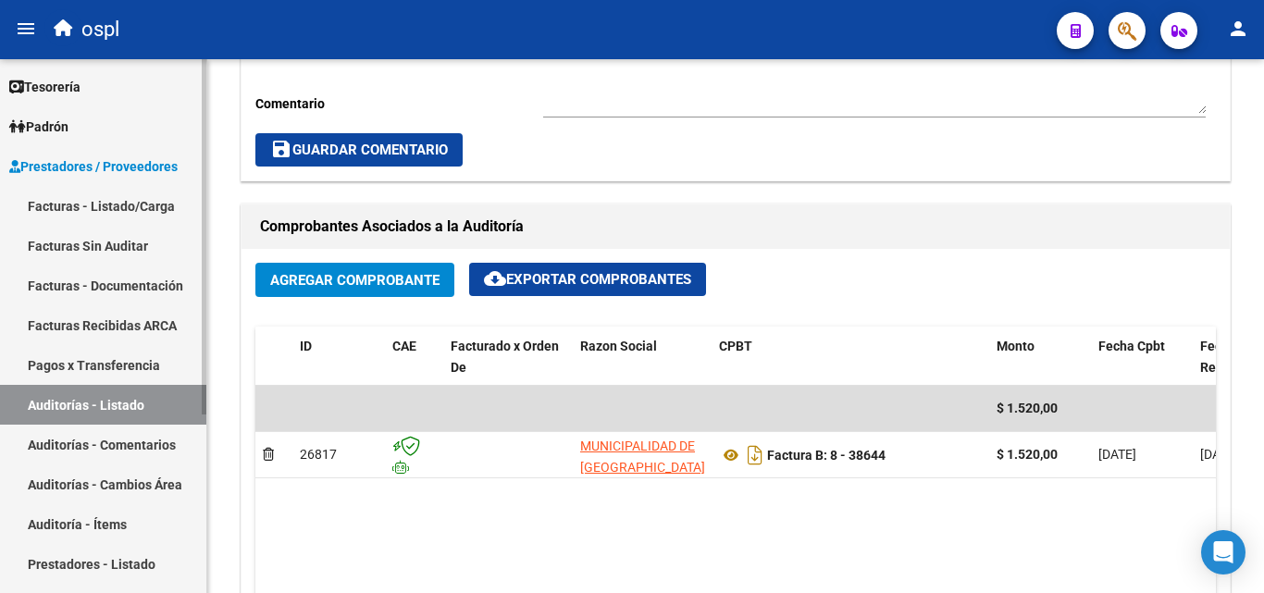
click at [143, 397] on link "Auditorías - Listado" at bounding box center [103, 405] width 206 height 40
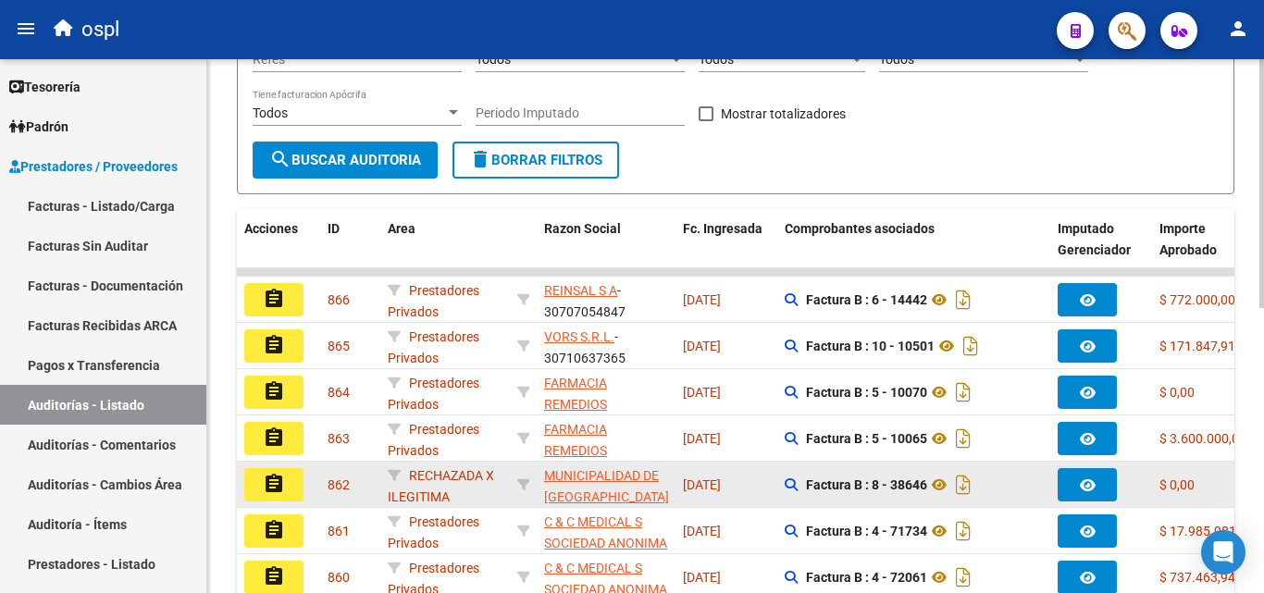
scroll to position [334, 0]
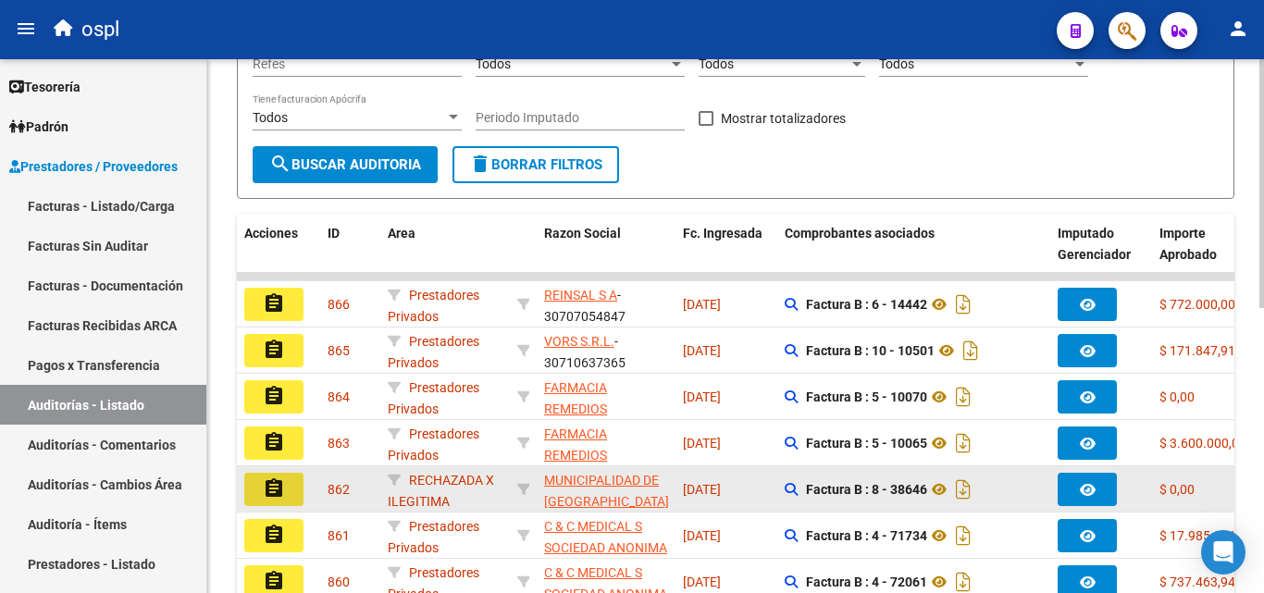
click at [274, 486] on mat-icon "assignment" at bounding box center [274, 488] width 22 height 22
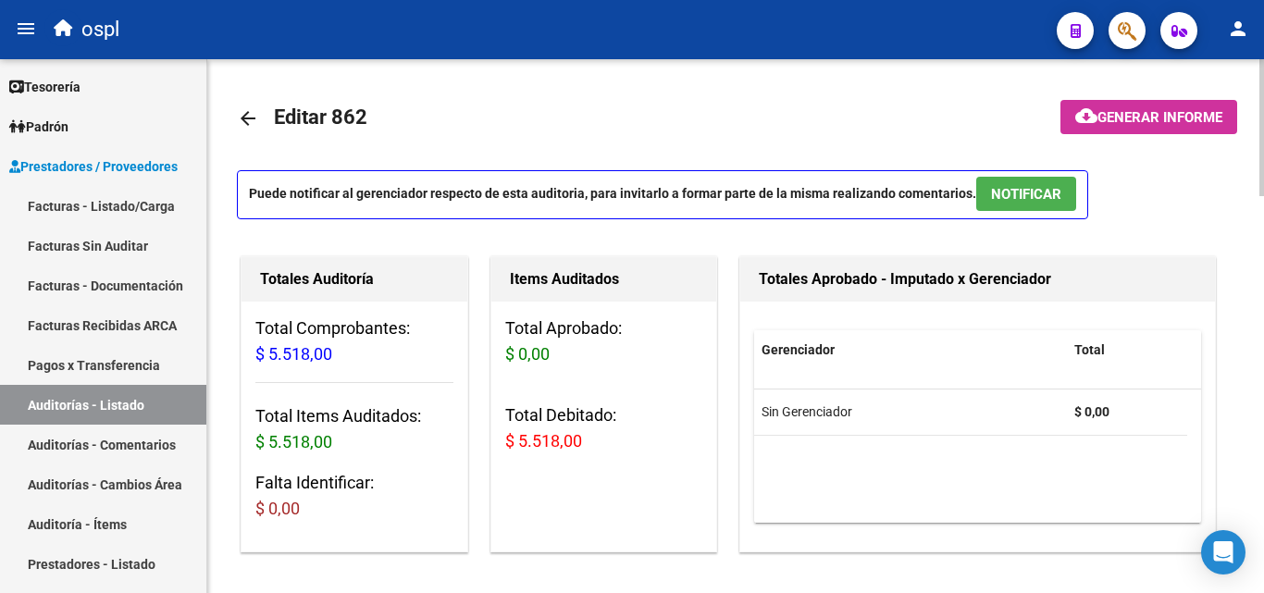
click at [724, 117] on mat-toolbar-row "arrow_back Editar 862" at bounding box center [626, 118] width 778 height 59
click at [153, 204] on link "Facturas - Listado/Carga" at bounding box center [103, 206] width 206 height 40
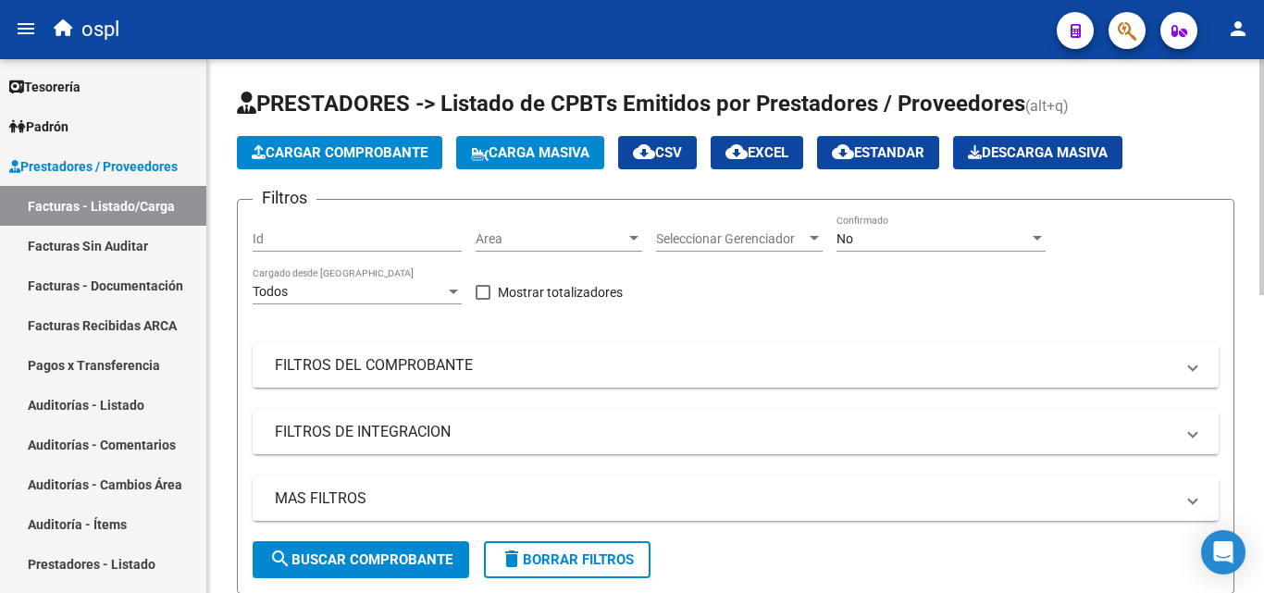
click at [565, 195] on app-list-header "PRESTADORES -> Listado de CPBTs Emitidos por Prestadores / Proveedores (alt+q) …" at bounding box center [736, 341] width 998 height 505
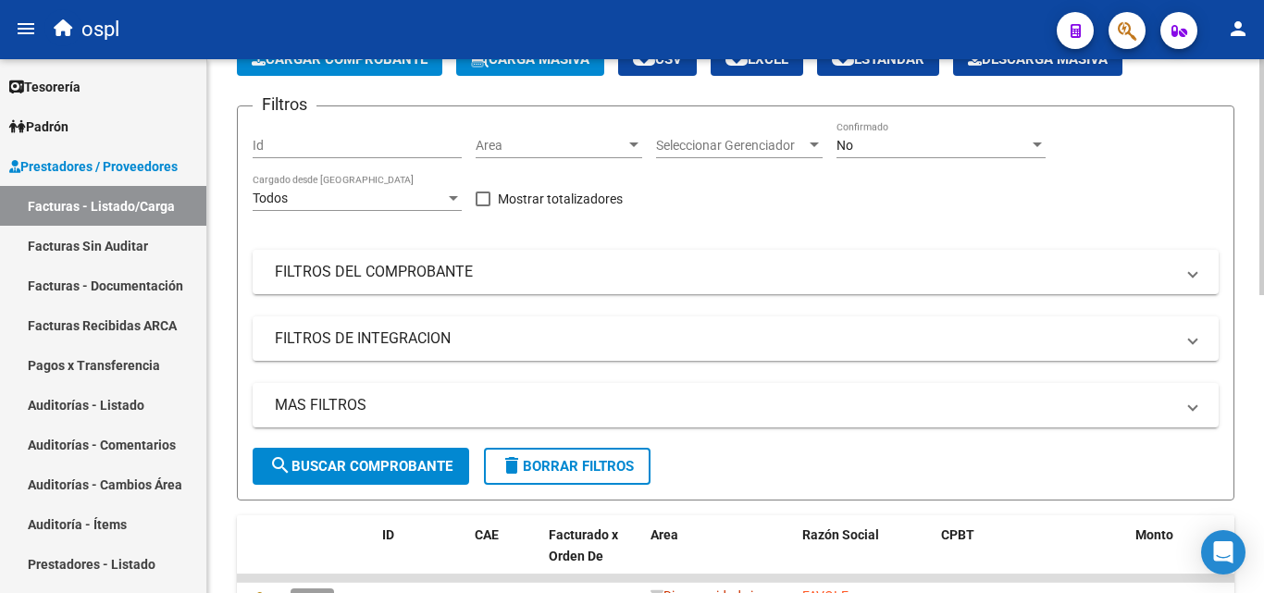
scroll to position [93, 0]
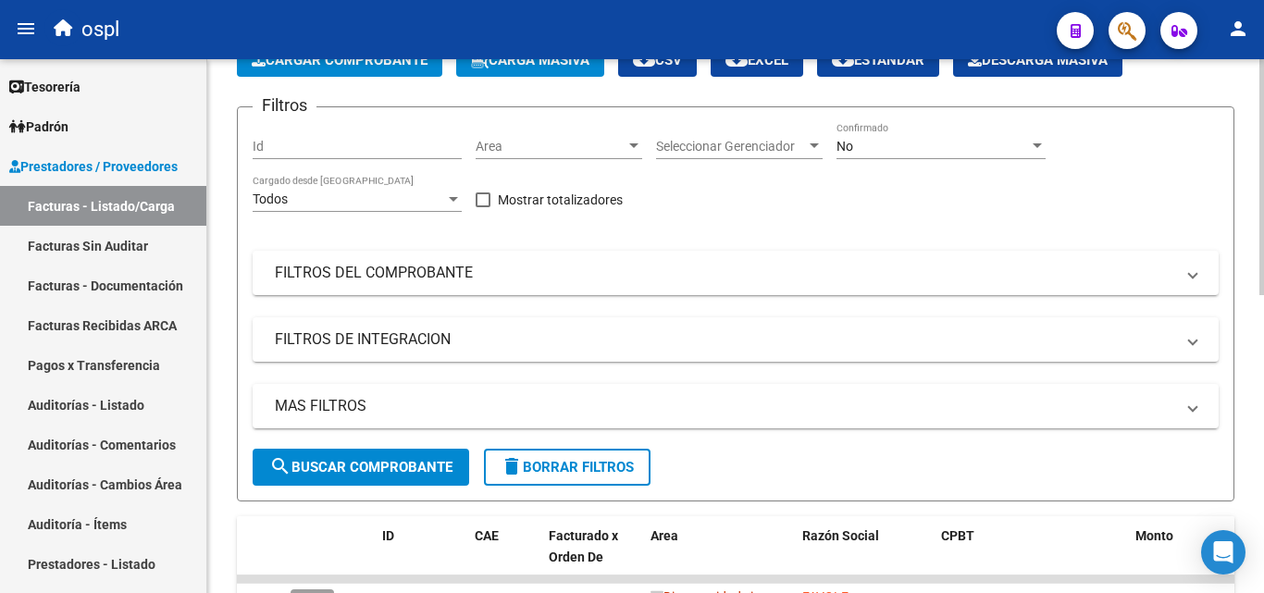
click at [800, 233] on div "Filtros Id Area Area Seleccionar Gerenciador Seleccionar Gerenciador No Confirm…" at bounding box center [736, 285] width 966 height 327
